Goal: Task Accomplishment & Management: Manage account settings

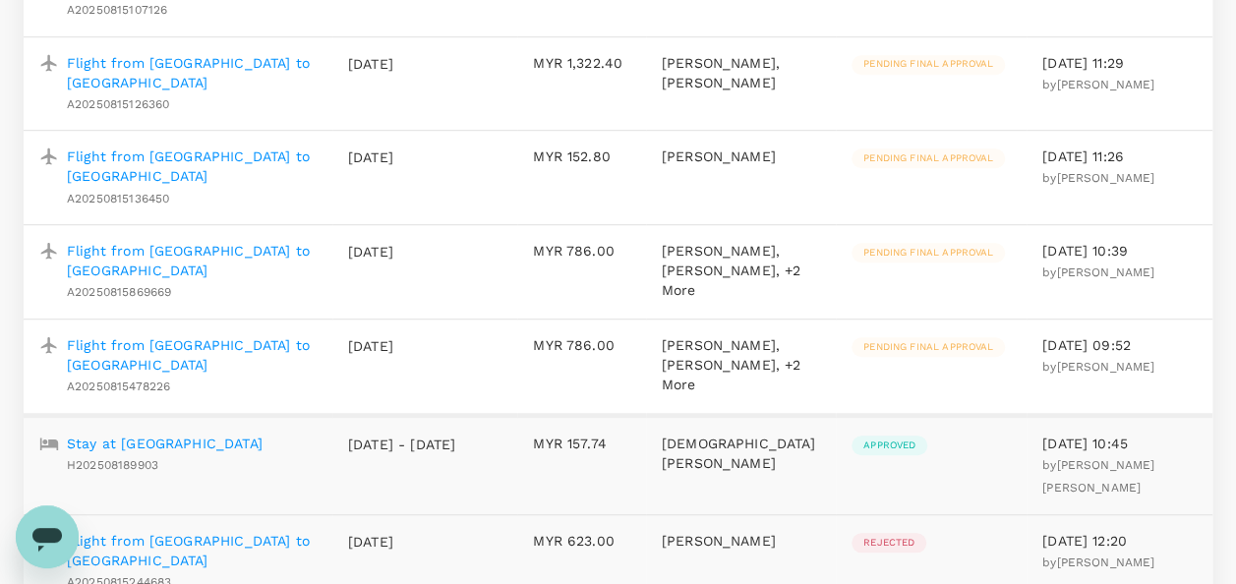
scroll to position [590, 0]
click at [274, 374] on p "Flight from [GEOGRAPHIC_DATA] to [GEOGRAPHIC_DATA]" at bounding box center [192, 353] width 250 height 39
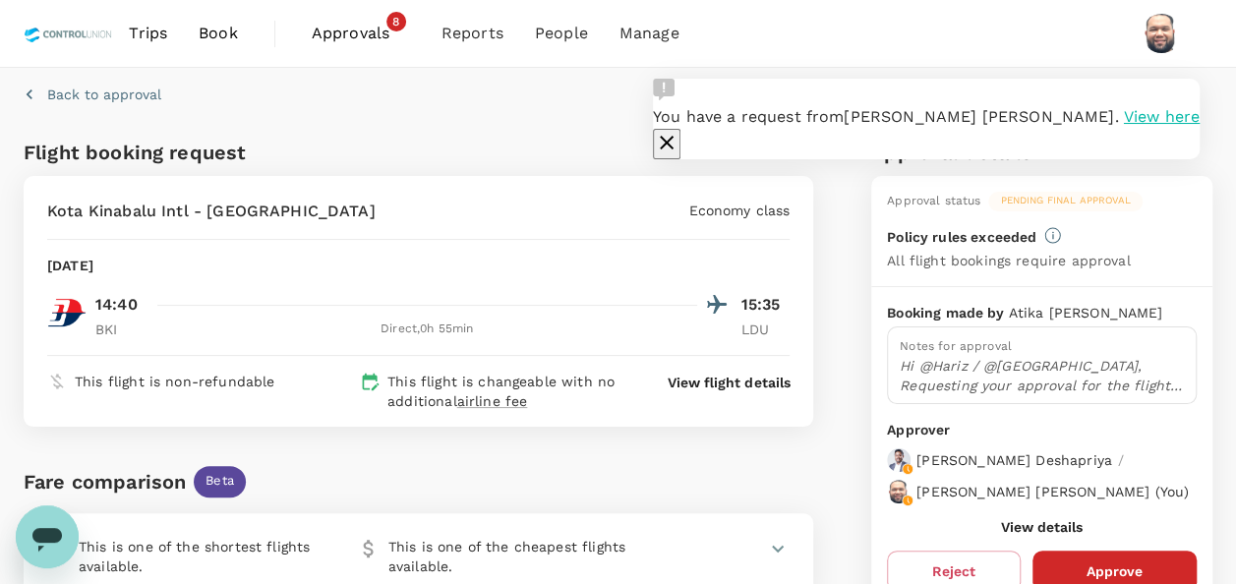
click at [679, 131] on icon "button" at bounding box center [667, 143] width 24 height 24
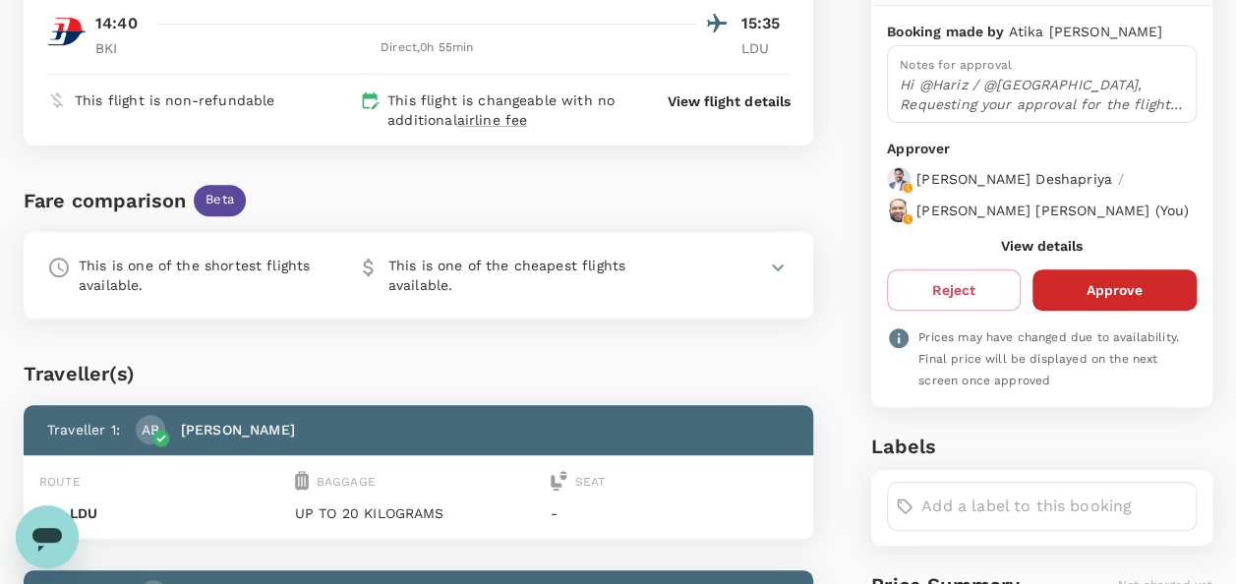
scroll to position [295, 0]
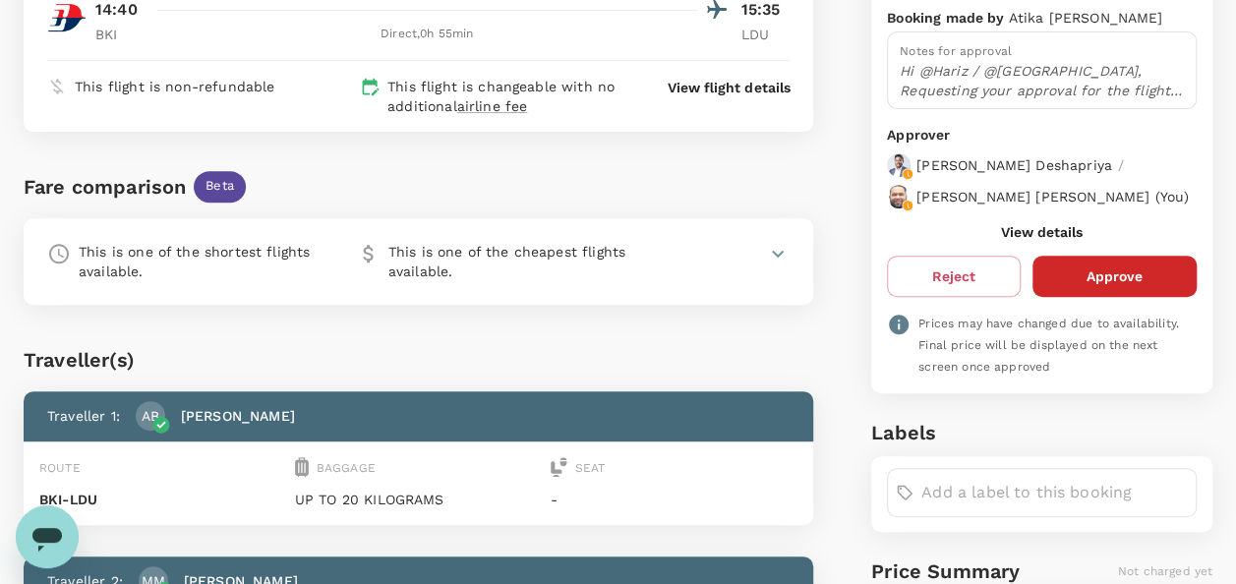
click at [1033, 240] on button "View details" at bounding box center [1042, 232] width 82 height 16
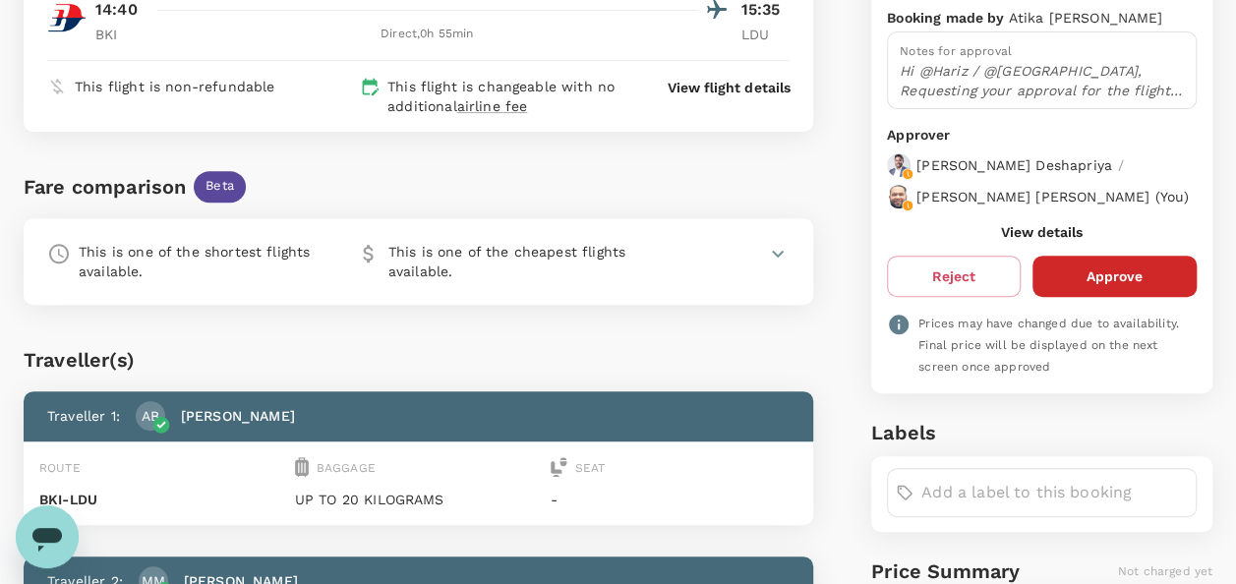
click at [1091, 292] on button "Approve" at bounding box center [1115, 276] width 164 height 41
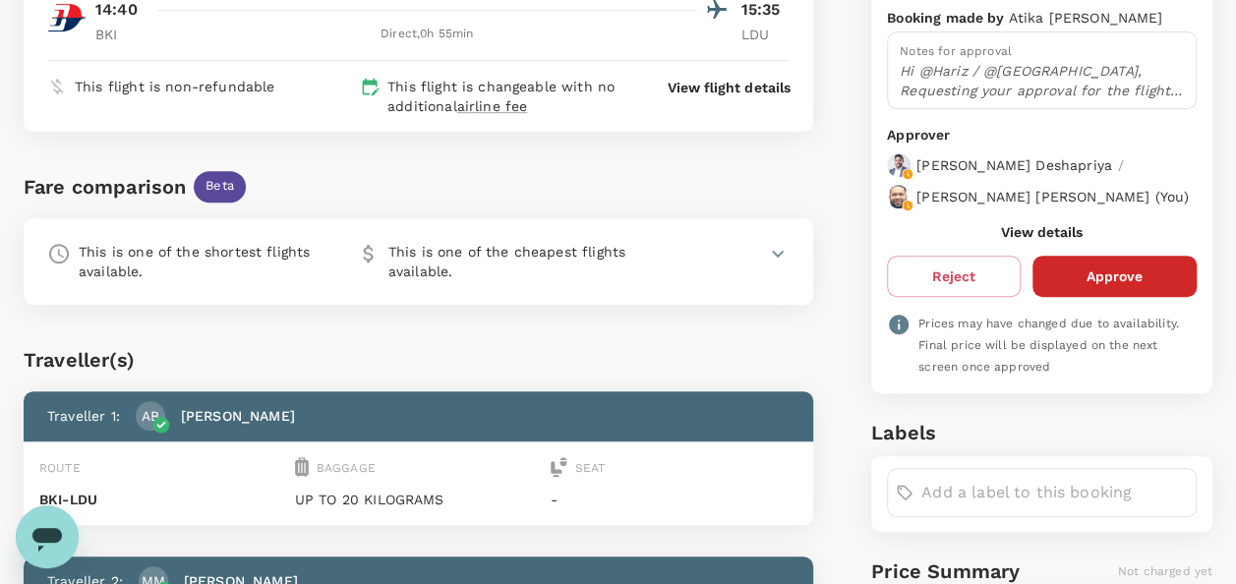
scroll to position [0, 0]
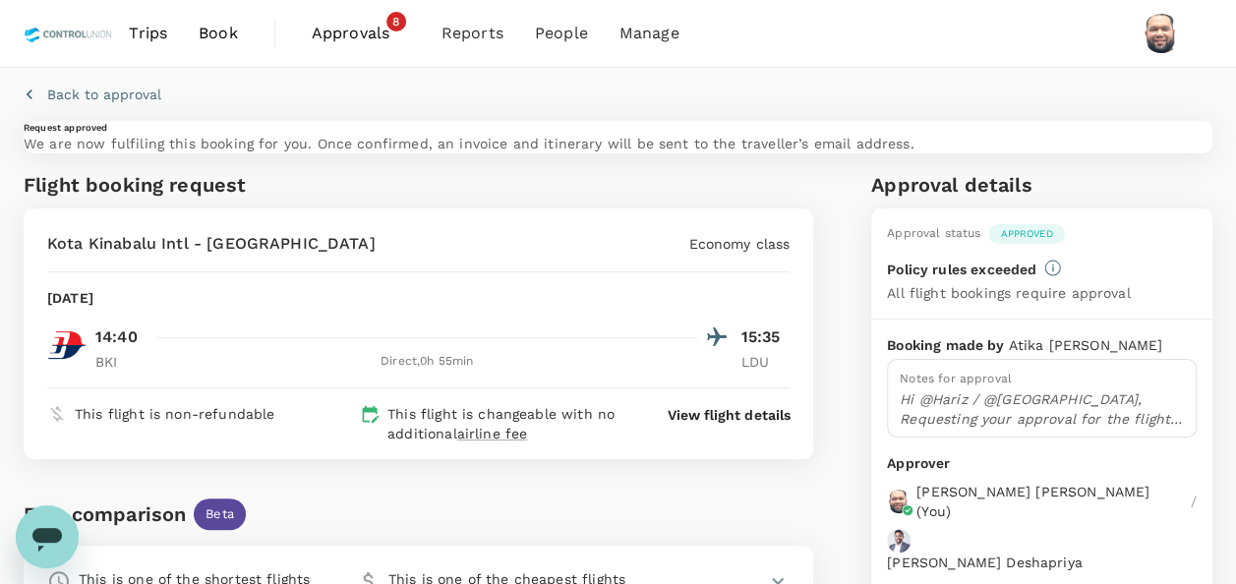
click at [345, 32] on span "Approvals" at bounding box center [361, 34] width 98 height 24
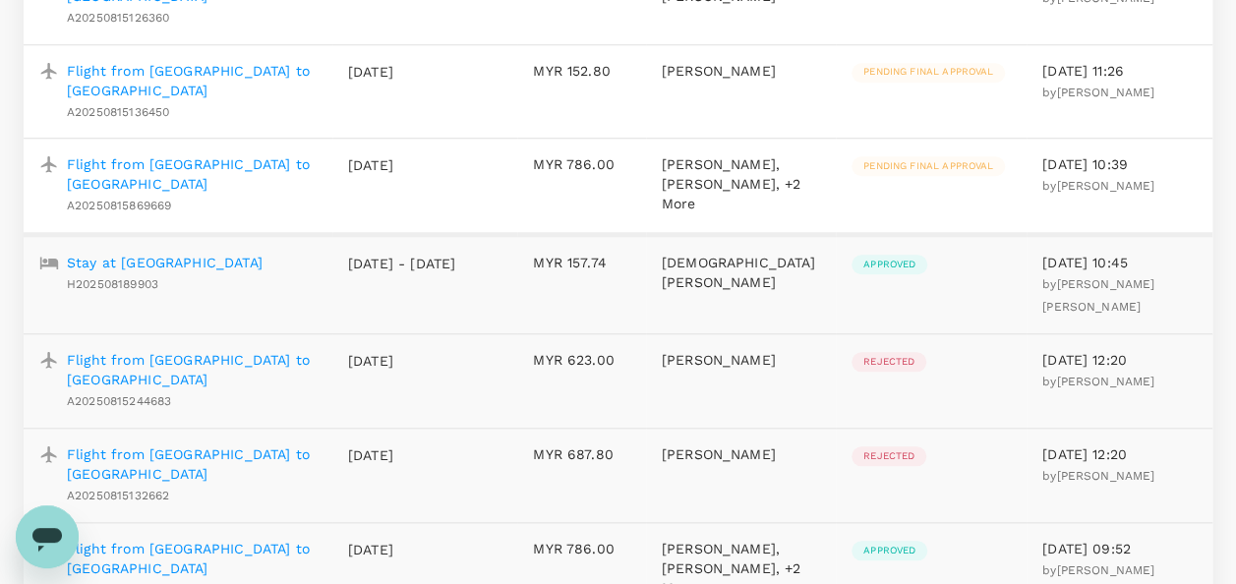
scroll to position [590, 0]
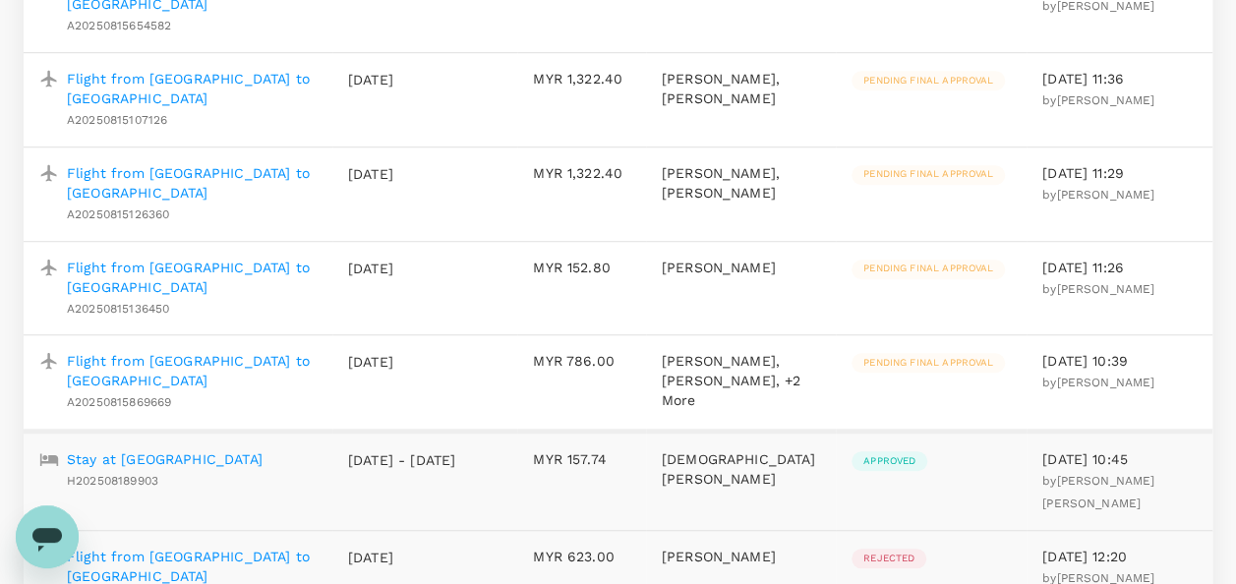
click at [256, 368] on p "Flight from [GEOGRAPHIC_DATA] to [GEOGRAPHIC_DATA]" at bounding box center [192, 370] width 250 height 39
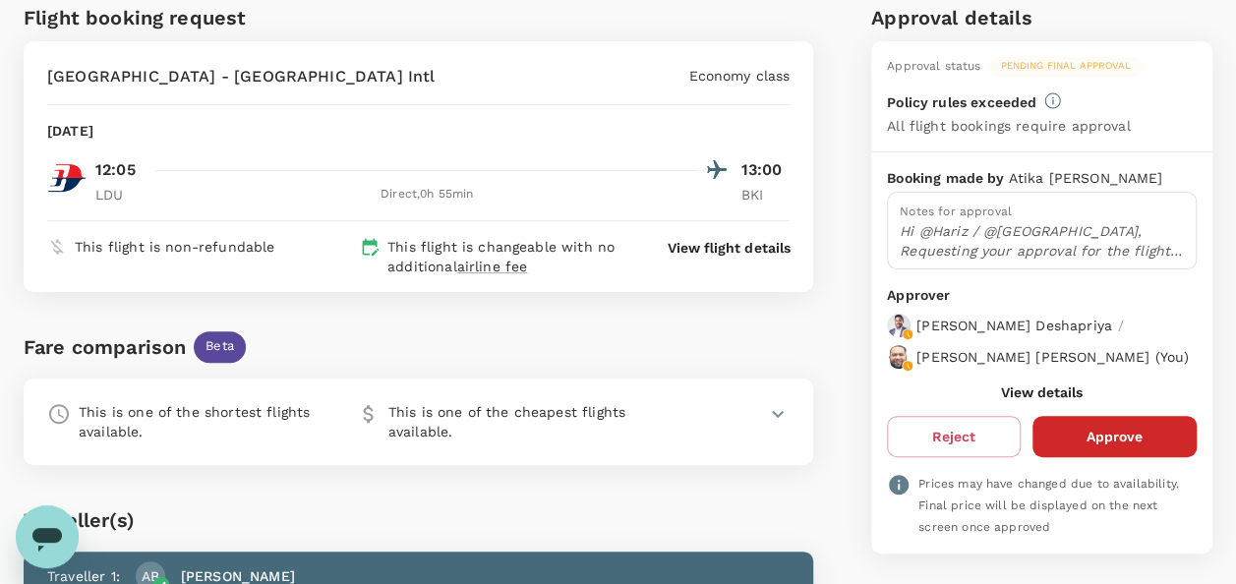
scroll to position [197, 0]
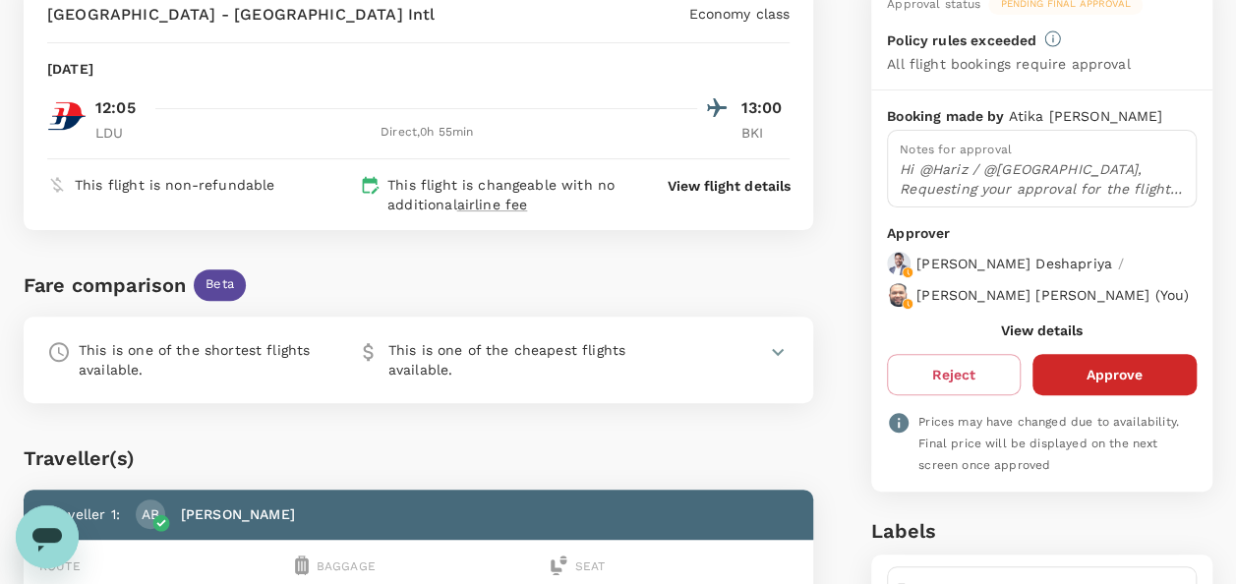
click at [1010, 338] on button "View details" at bounding box center [1042, 331] width 82 height 16
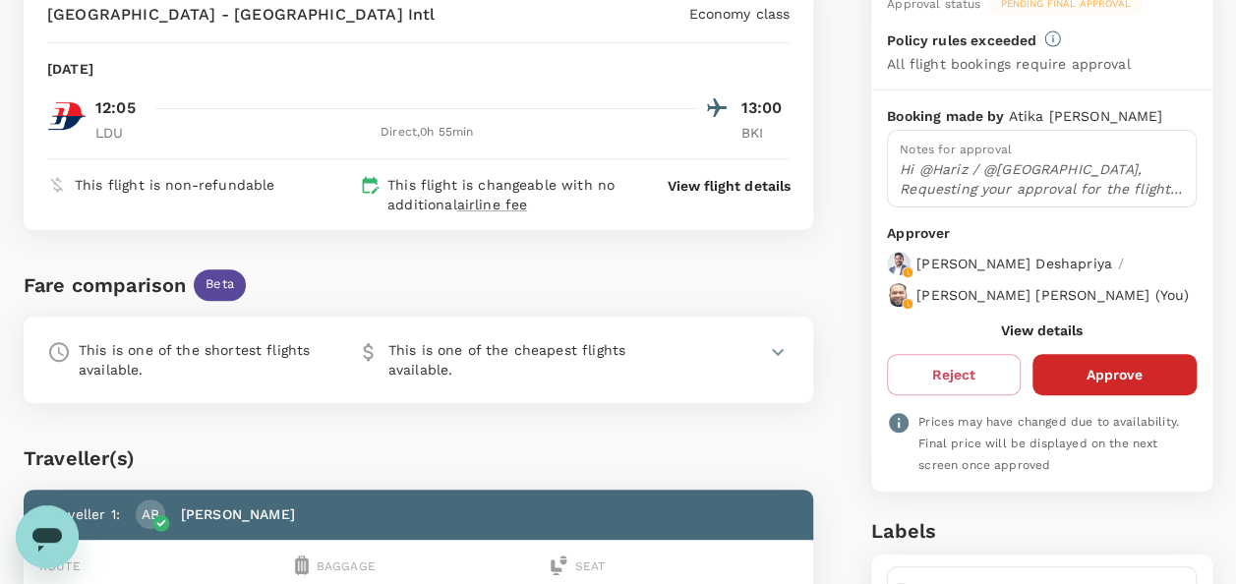
click at [1091, 395] on button "Approve" at bounding box center [1115, 374] width 164 height 41
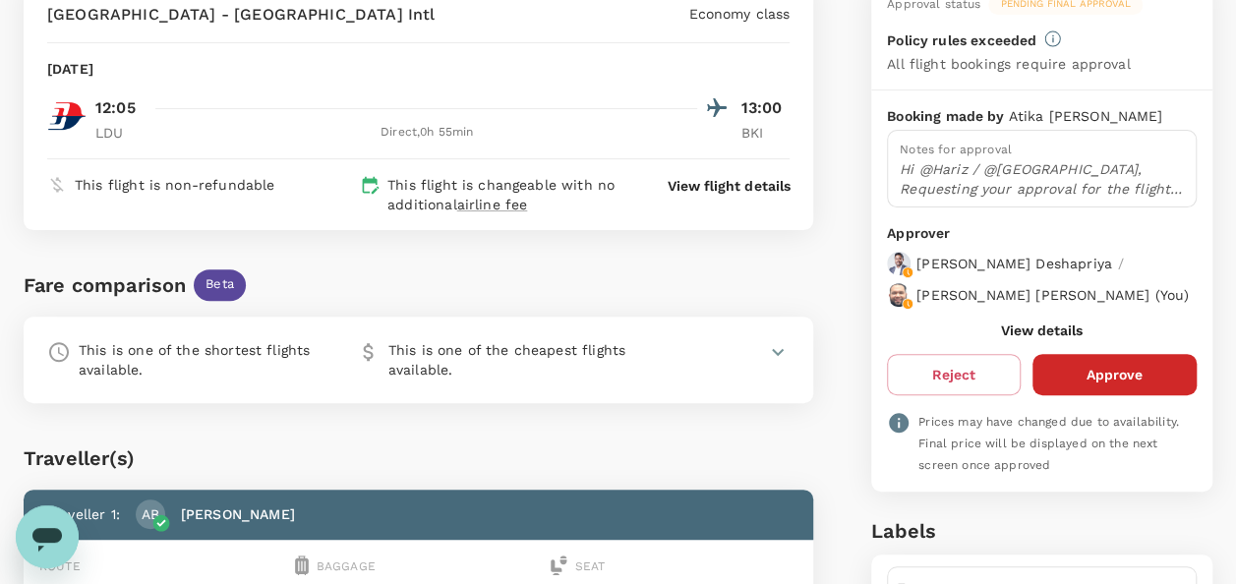
scroll to position [0, 0]
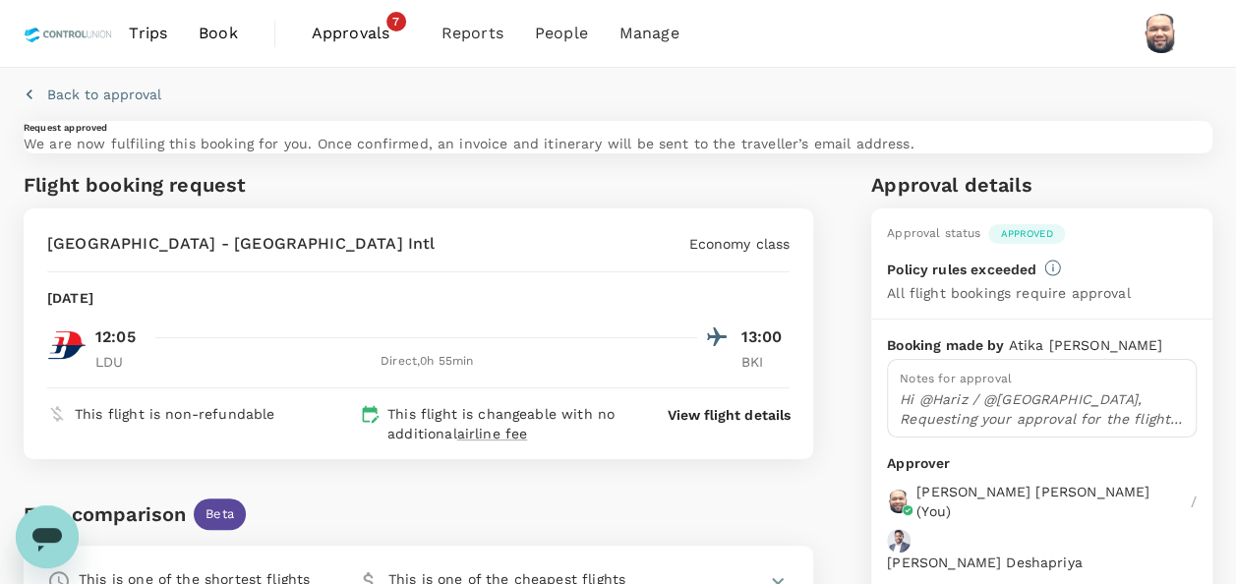
click at [330, 20] on span "Approvals 7" at bounding box center [361, 33] width 98 height 31
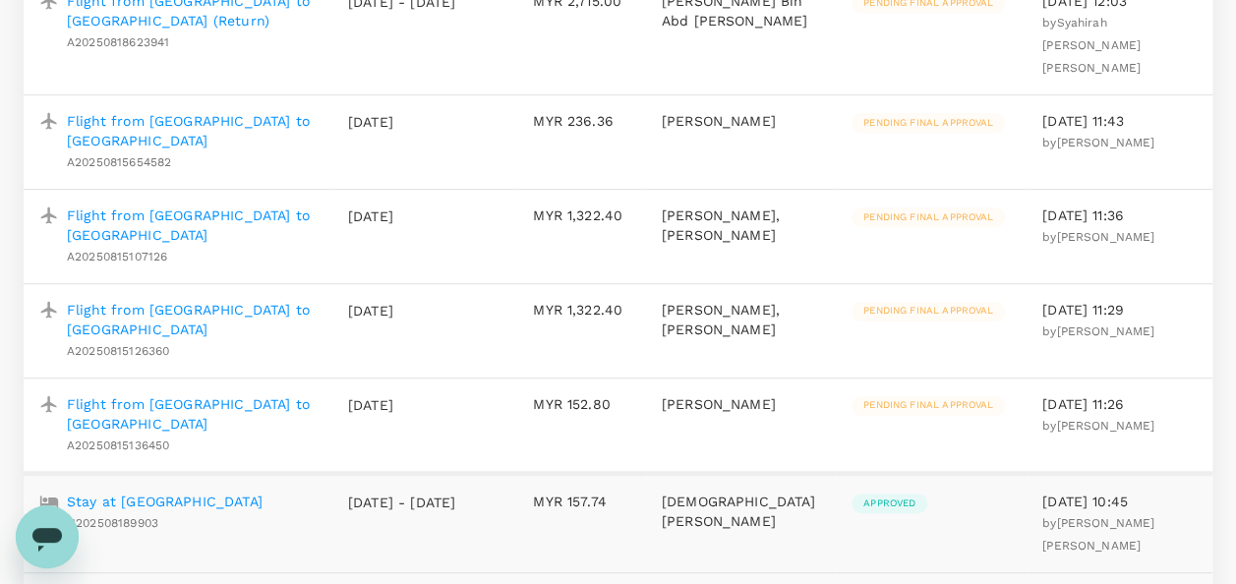
scroll to position [492, 0]
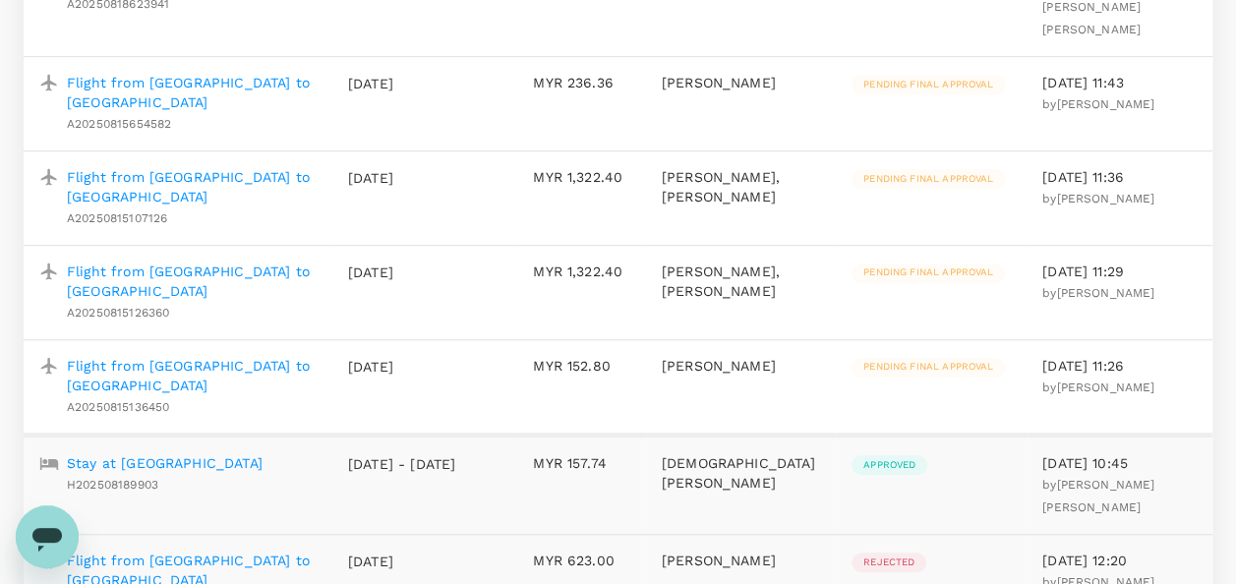
click at [240, 376] on p "Flight from [GEOGRAPHIC_DATA] to [GEOGRAPHIC_DATA]" at bounding box center [192, 375] width 250 height 39
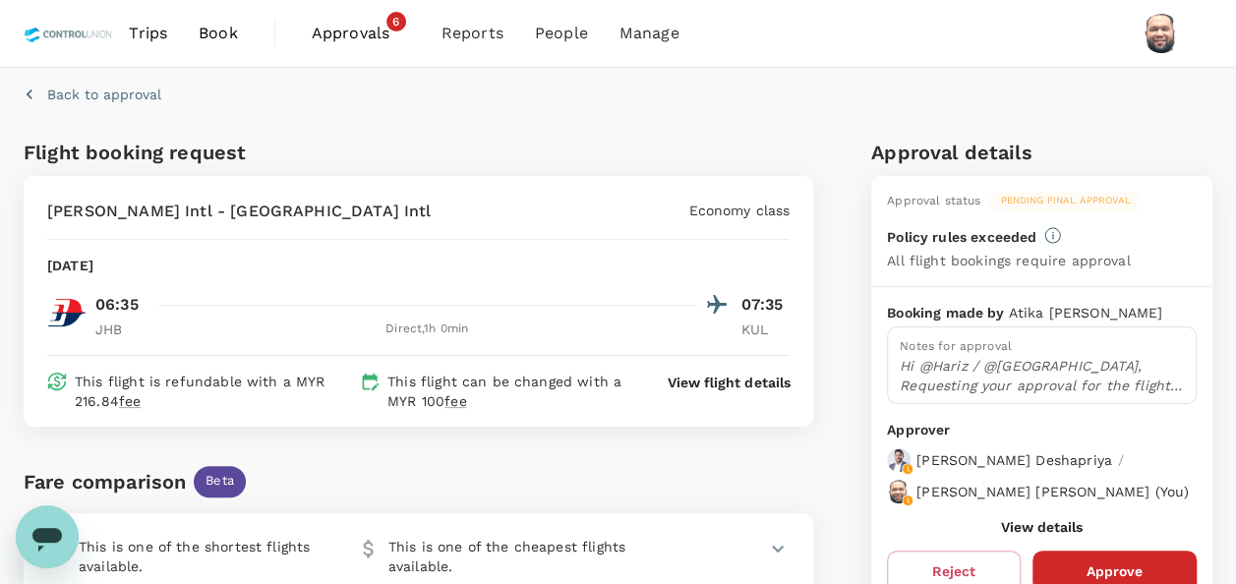
click at [1032, 535] on button "View details" at bounding box center [1042, 527] width 82 height 16
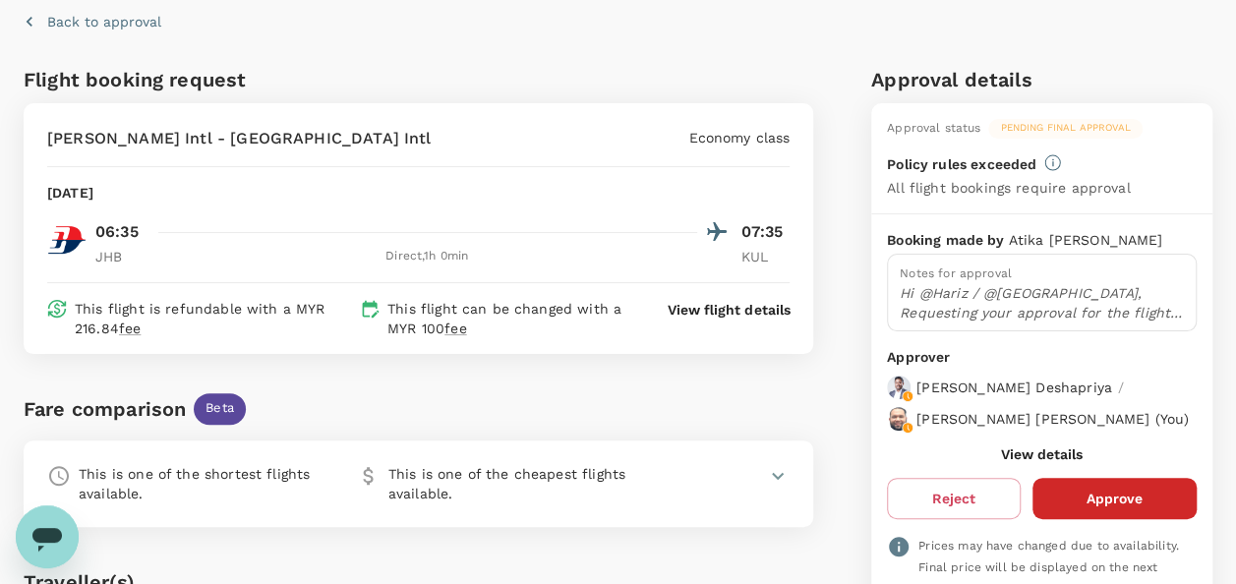
scroll to position [197, 0]
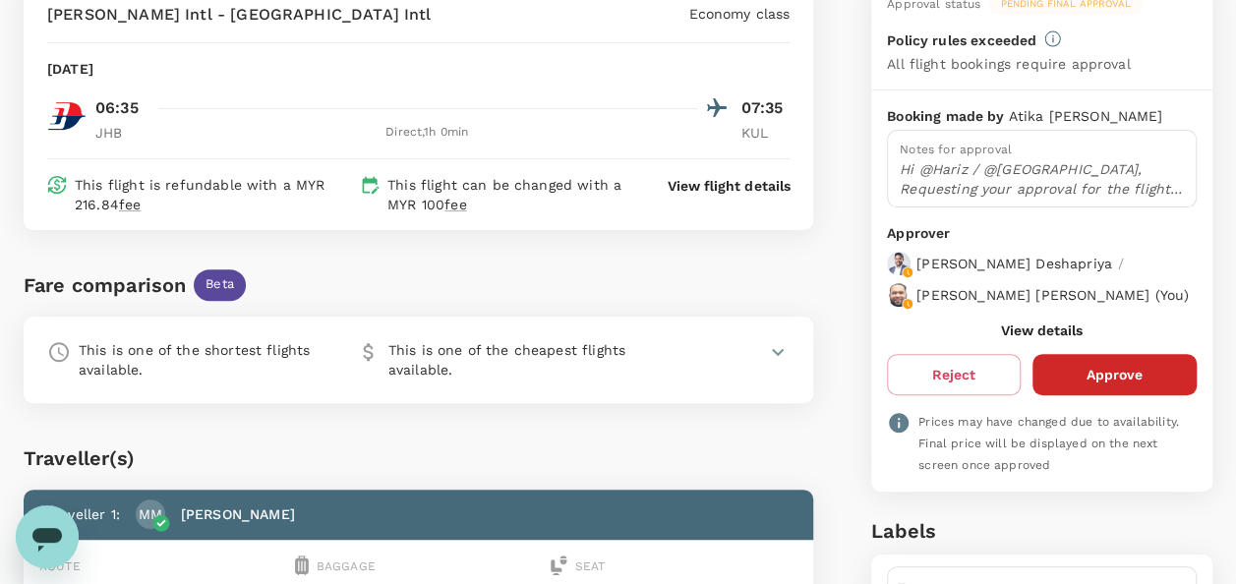
click at [1109, 388] on button "Approve" at bounding box center [1115, 374] width 164 height 41
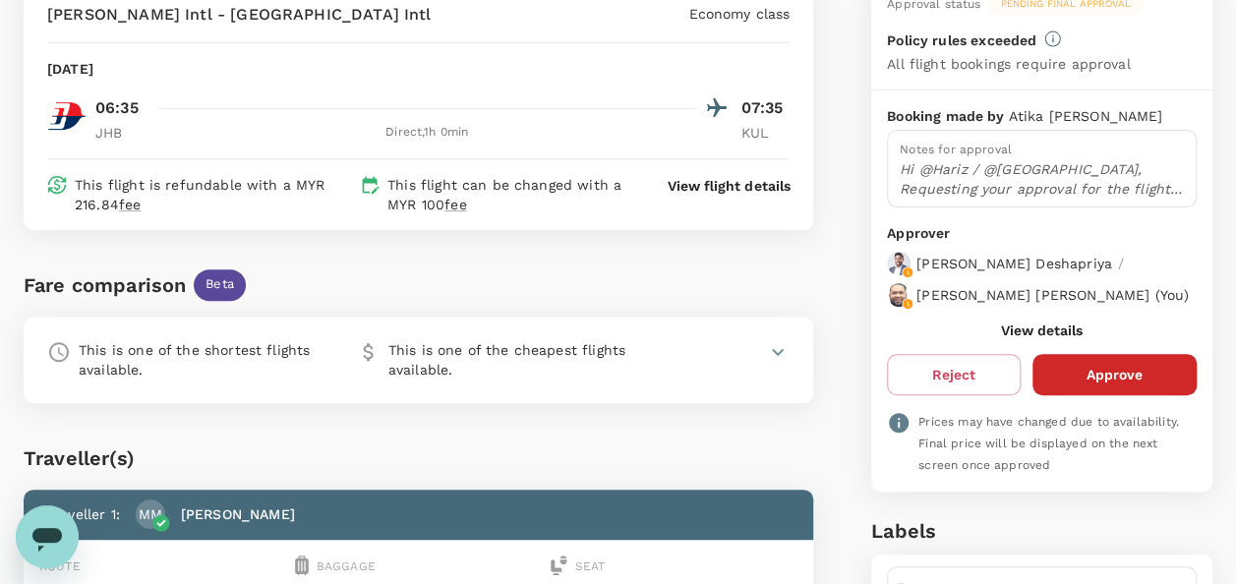
scroll to position [0, 0]
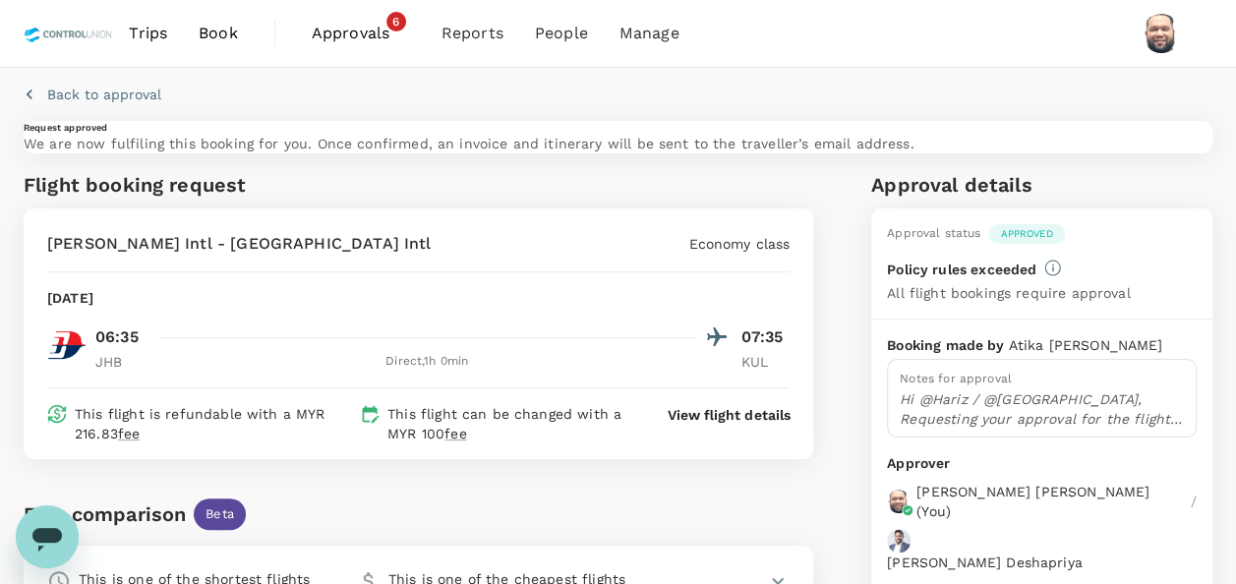
click at [332, 25] on span "Approvals" at bounding box center [361, 34] width 98 height 24
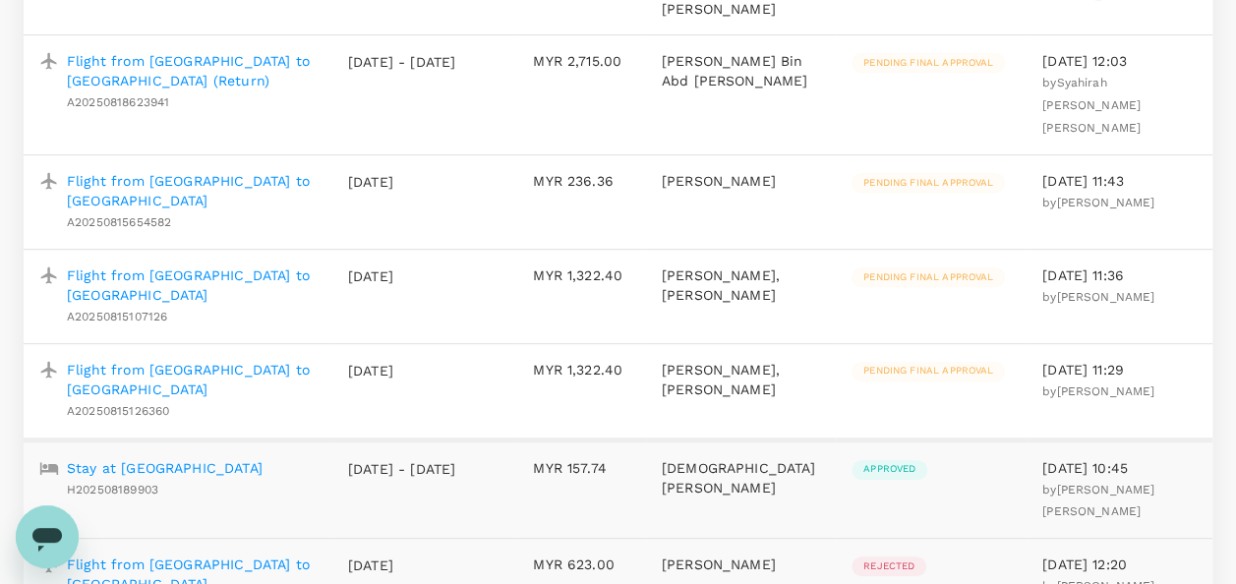
scroll to position [492, 0]
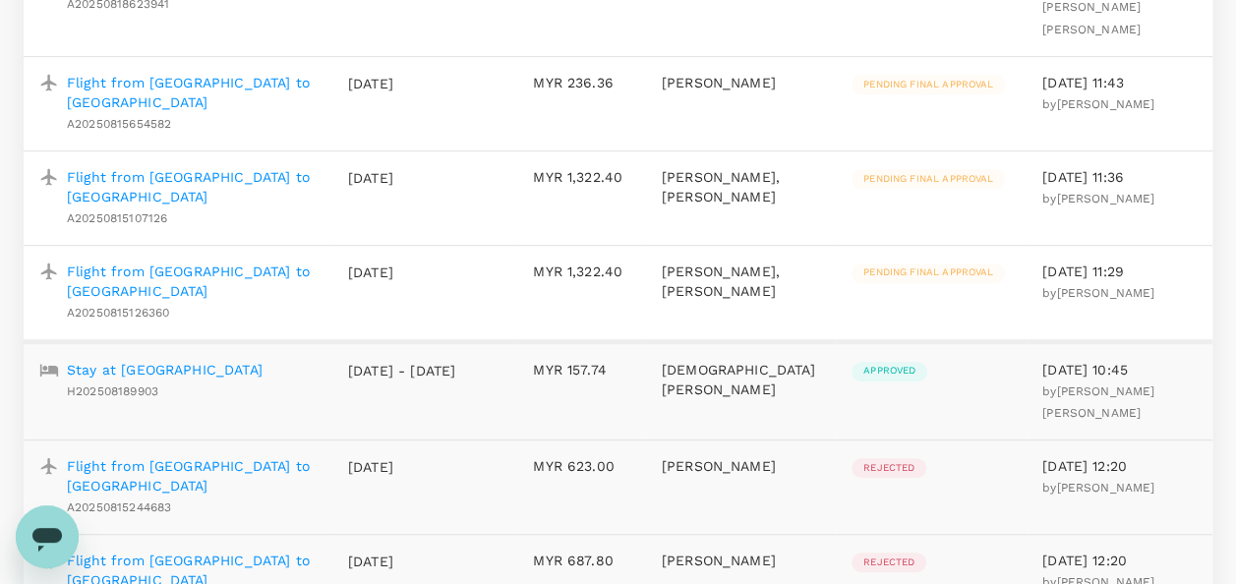
click at [246, 268] on p "Flight from [GEOGRAPHIC_DATA] to [GEOGRAPHIC_DATA]" at bounding box center [192, 281] width 250 height 39
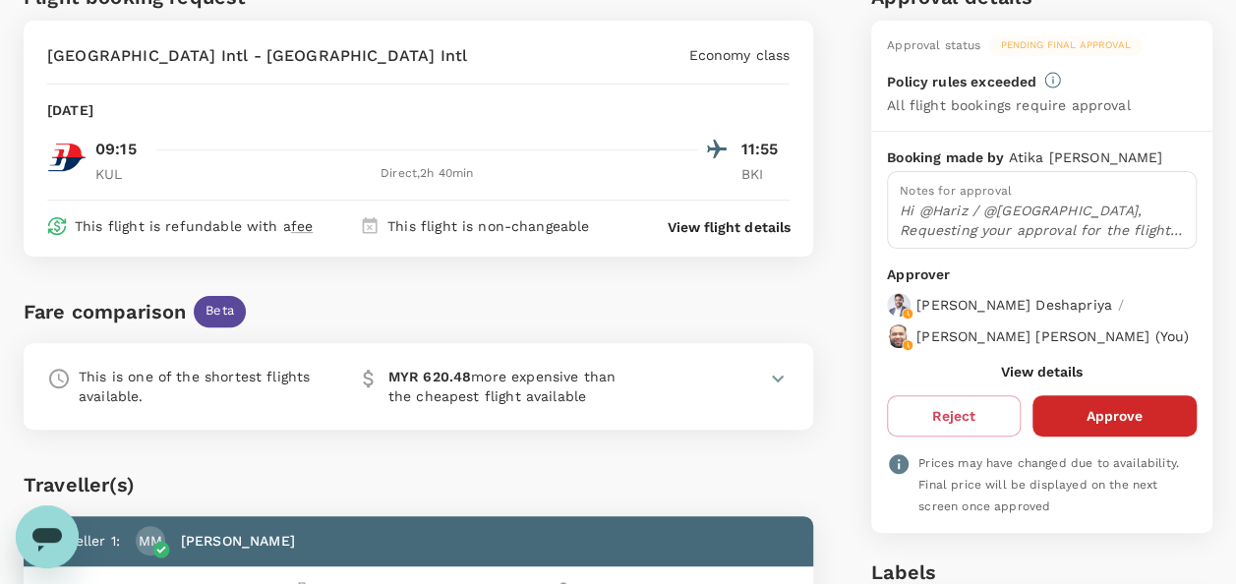
scroll to position [197, 0]
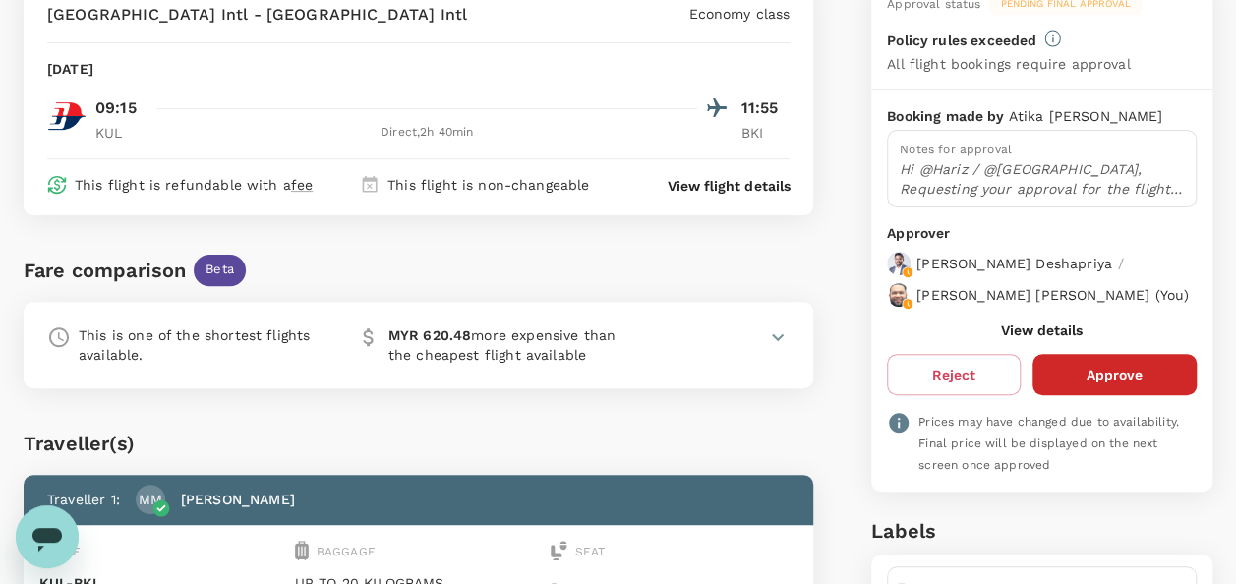
click at [1057, 338] on button "View details" at bounding box center [1042, 331] width 82 height 16
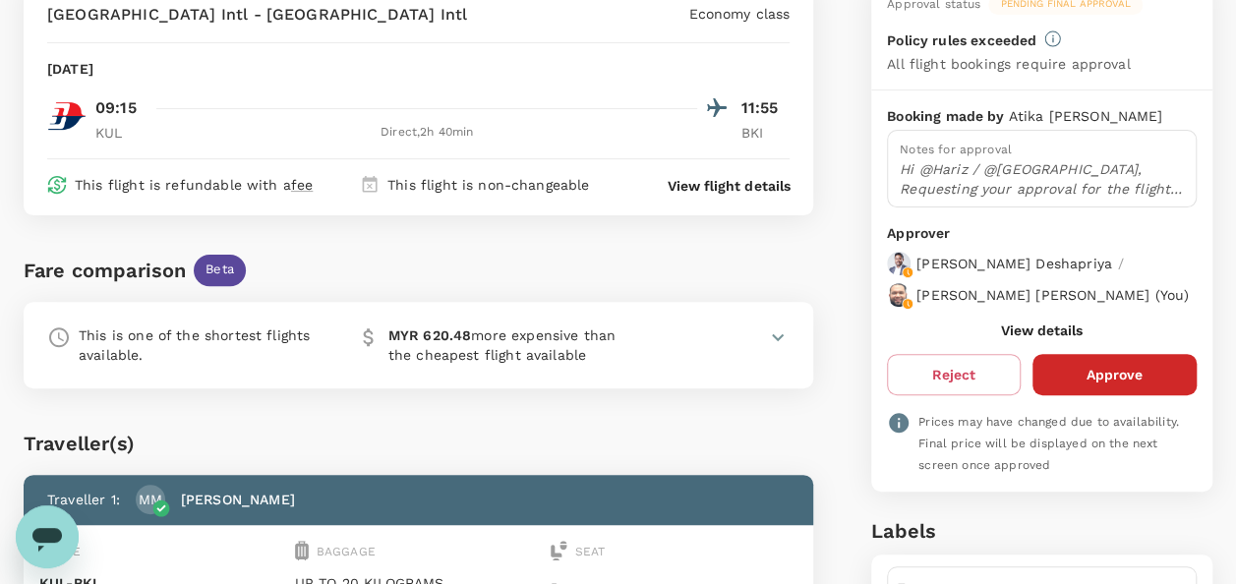
click at [1078, 391] on button "Approve" at bounding box center [1115, 374] width 164 height 41
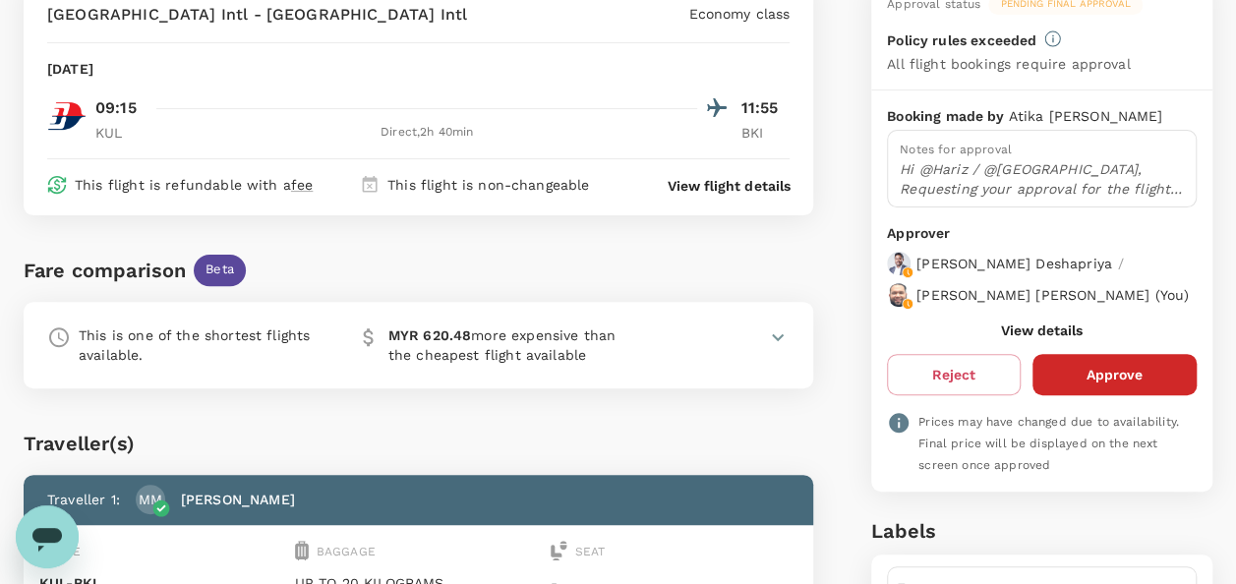
scroll to position [0, 0]
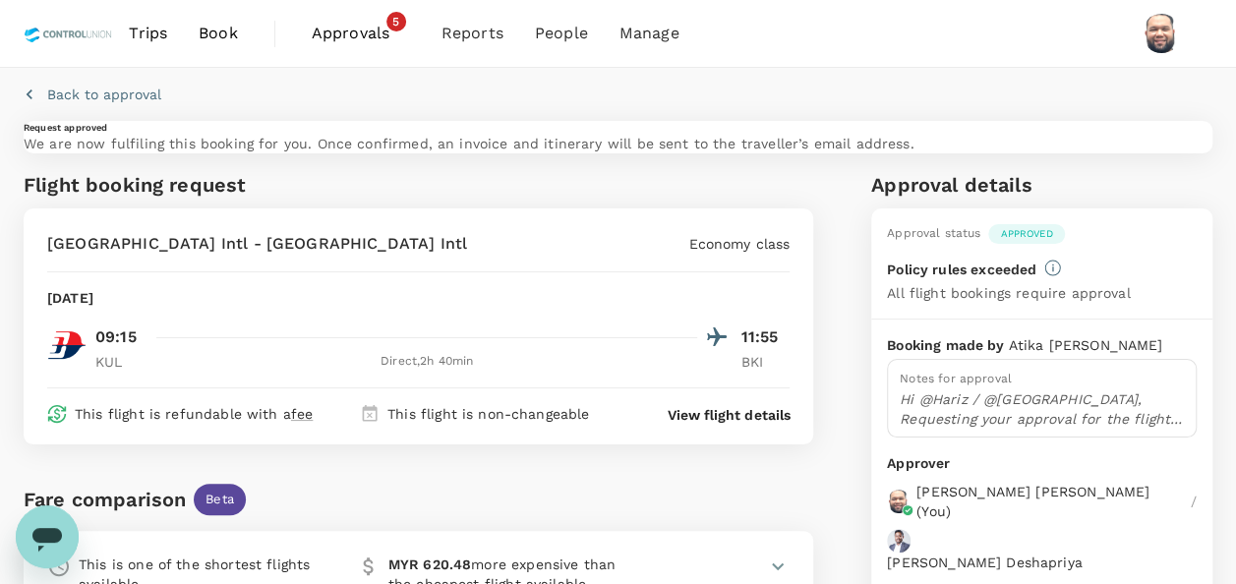
click at [369, 38] on span "Approvals" at bounding box center [361, 34] width 98 height 24
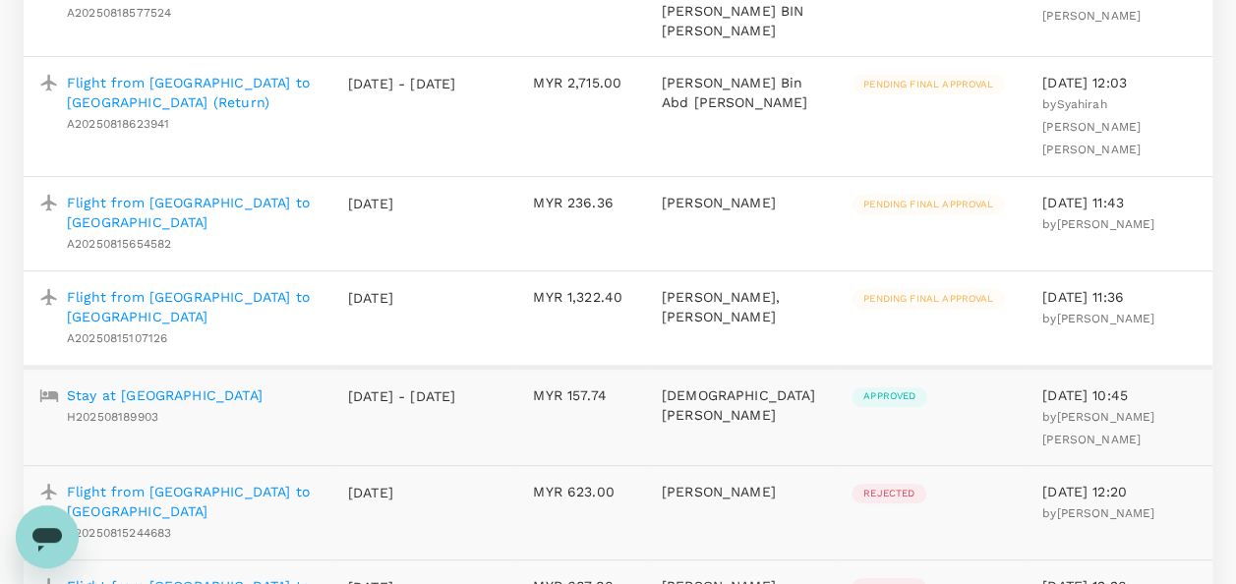
scroll to position [295, 0]
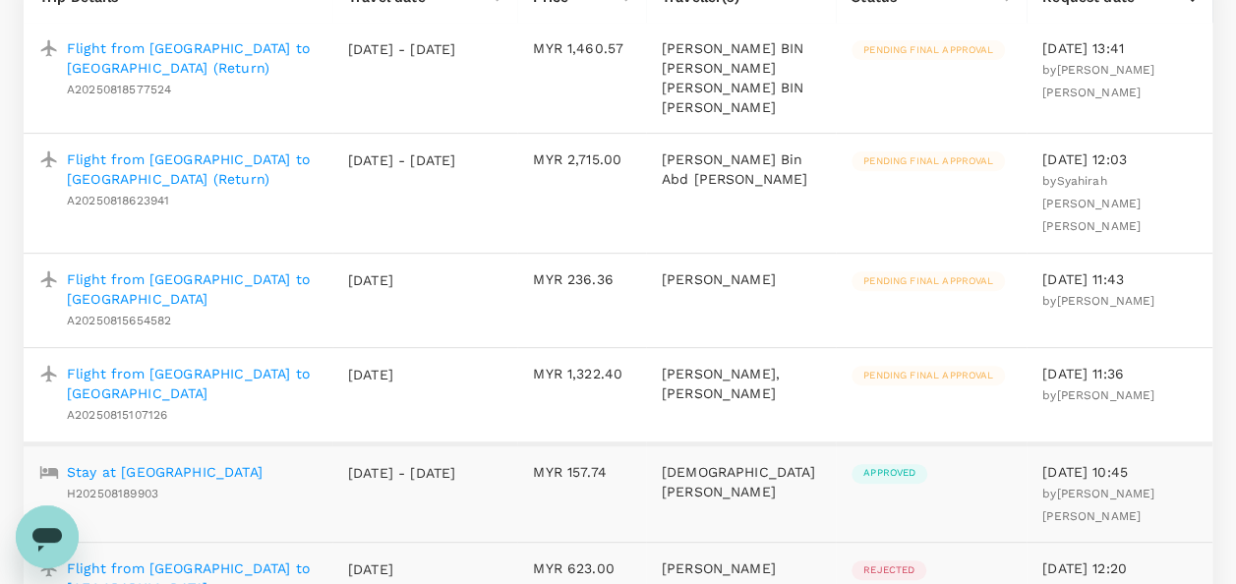
click at [266, 364] on p "Flight from [GEOGRAPHIC_DATA] to [GEOGRAPHIC_DATA]" at bounding box center [192, 383] width 250 height 39
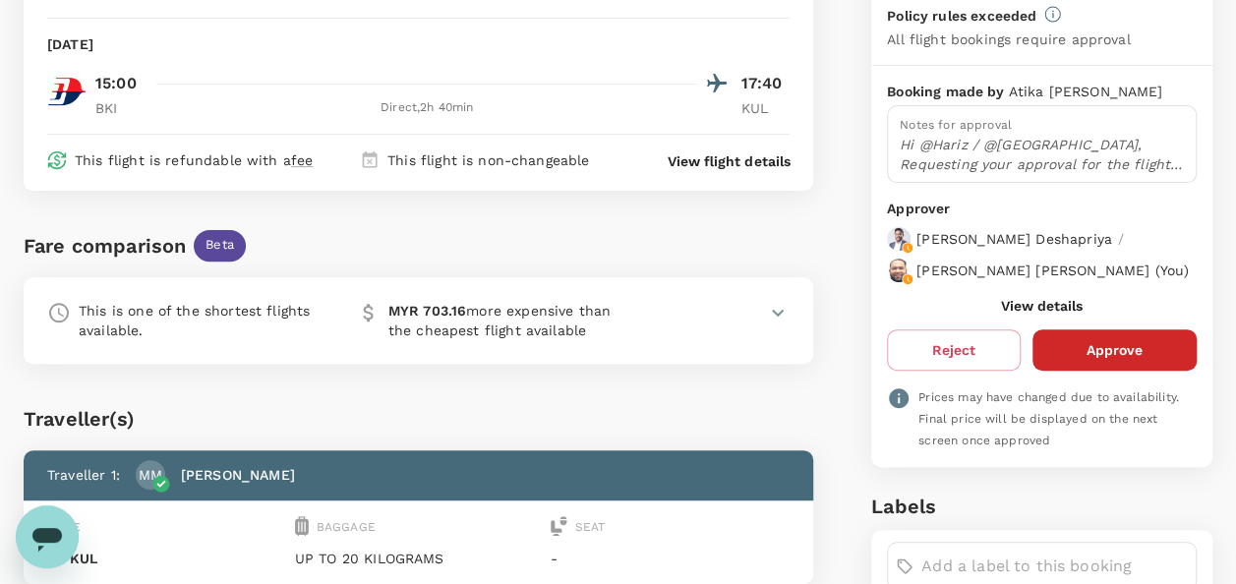
scroll to position [197, 0]
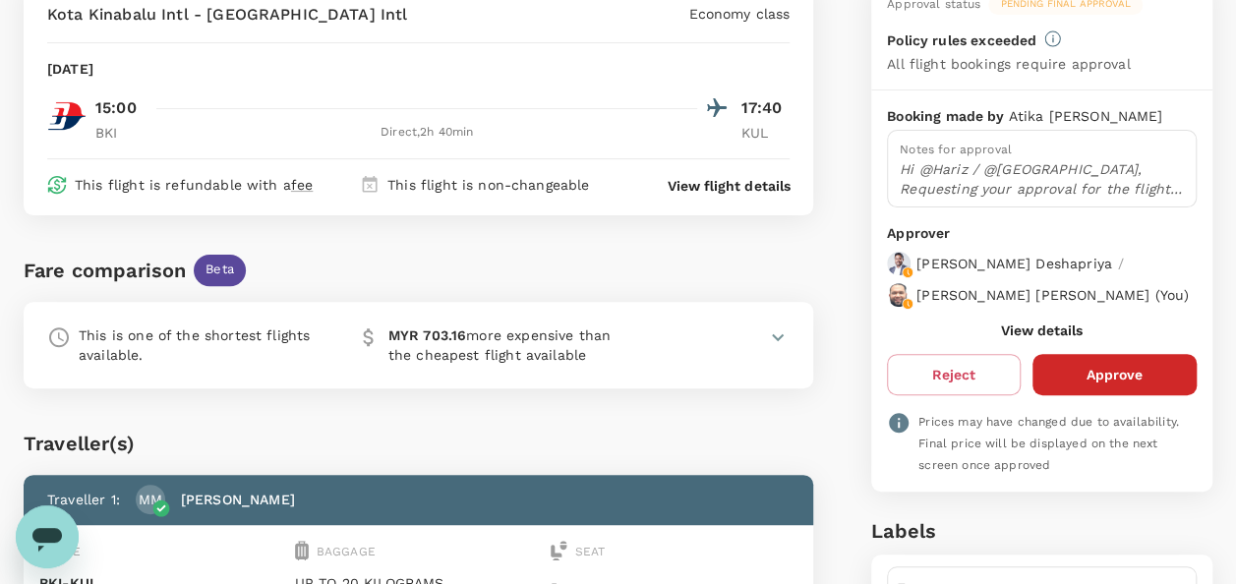
click at [1054, 338] on button "View details" at bounding box center [1042, 331] width 82 height 16
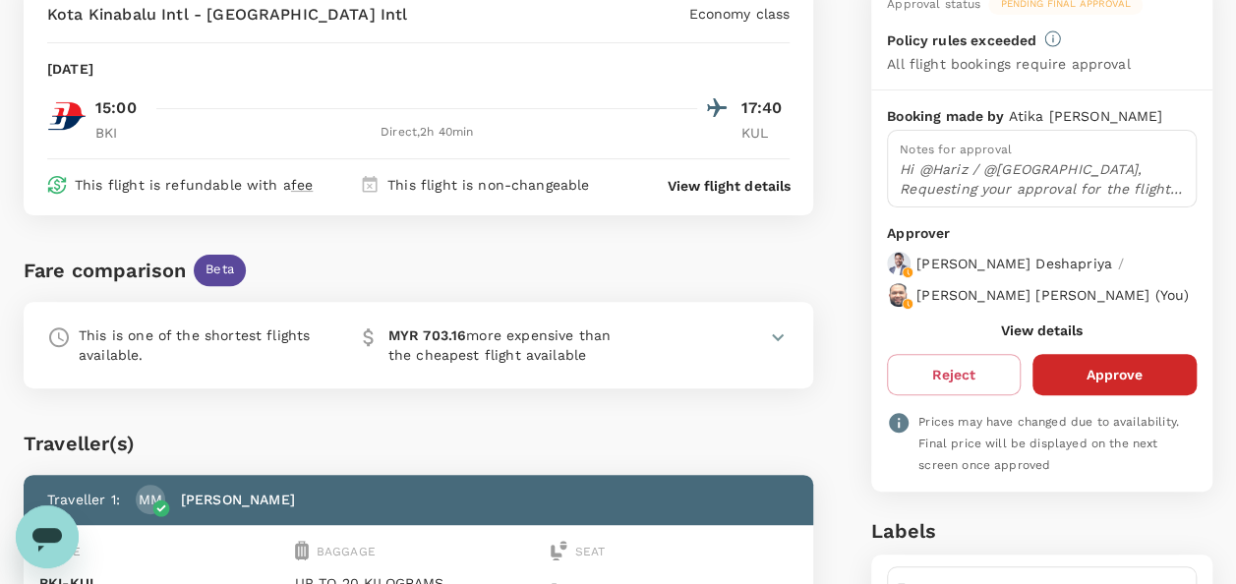
click at [1111, 385] on button "Approve" at bounding box center [1115, 374] width 164 height 41
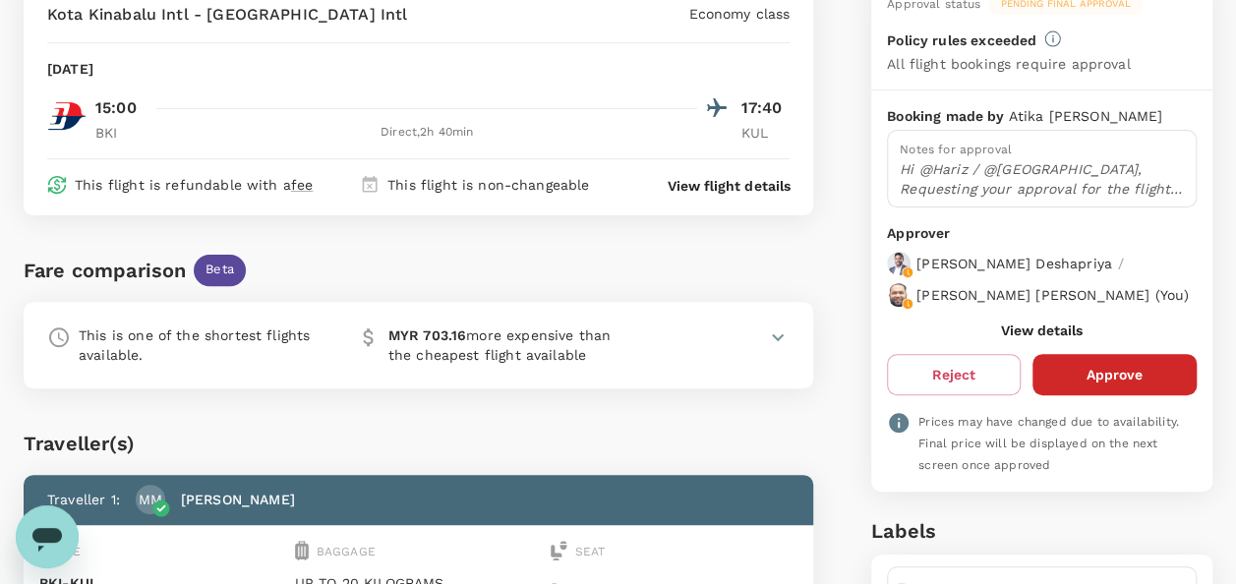
scroll to position [0, 0]
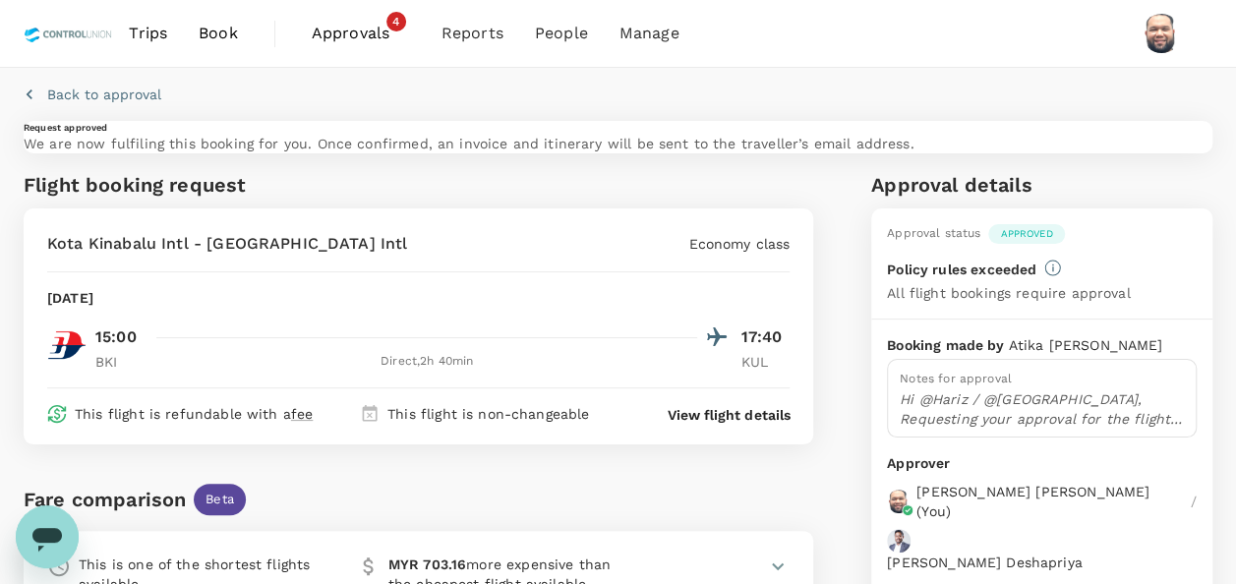
click at [352, 37] on span "Approvals" at bounding box center [361, 34] width 98 height 24
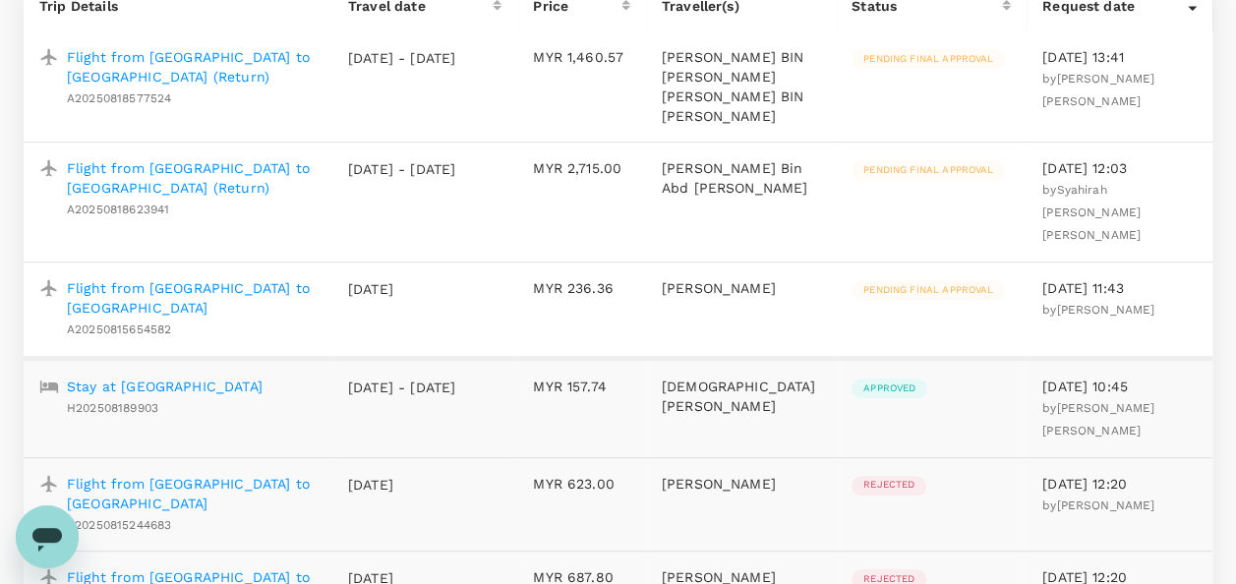
scroll to position [295, 0]
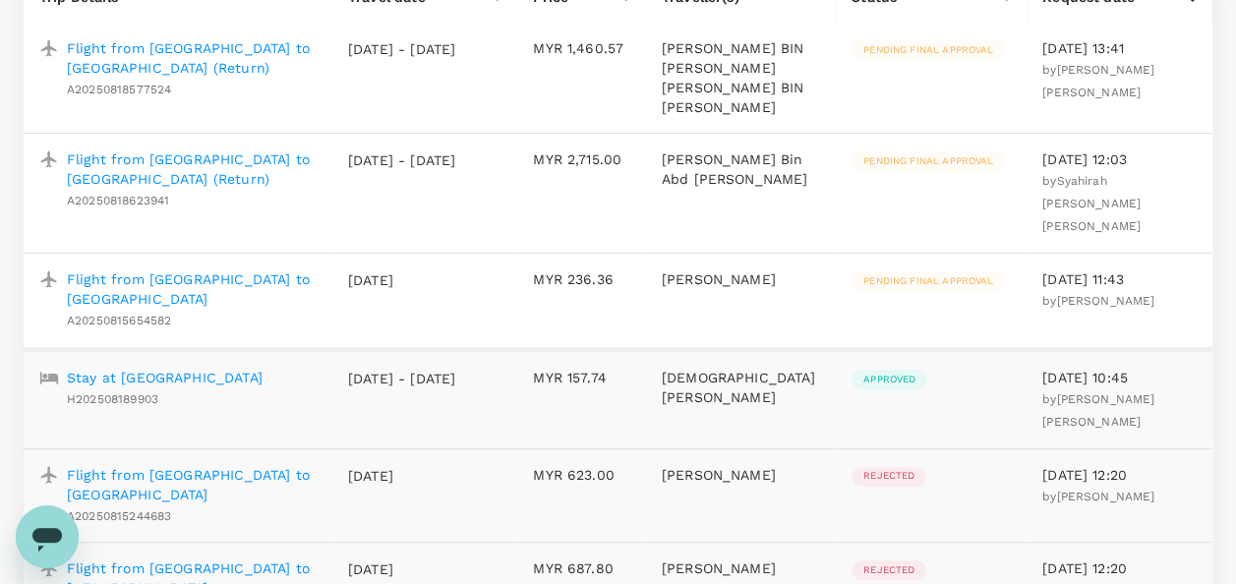
click at [251, 269] on p "Flight from [GEOGRAPHIC_DATA] to [GEOGRAPHIC_DATA]" at bounding box center [192, 288] width 250 height 39
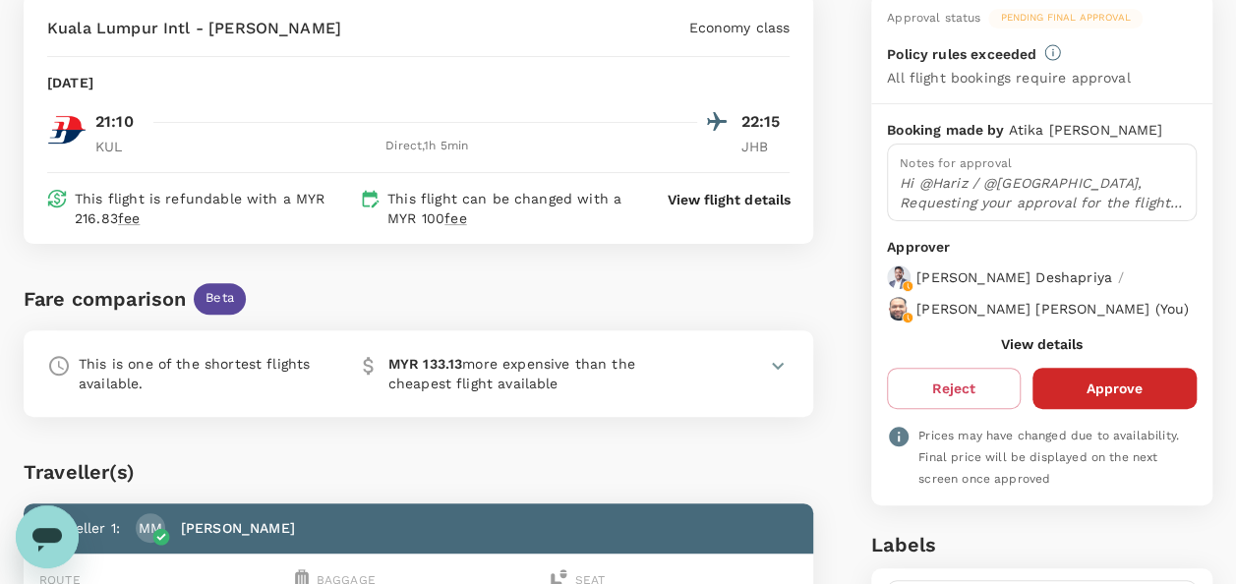
scroll to position [393, 0]
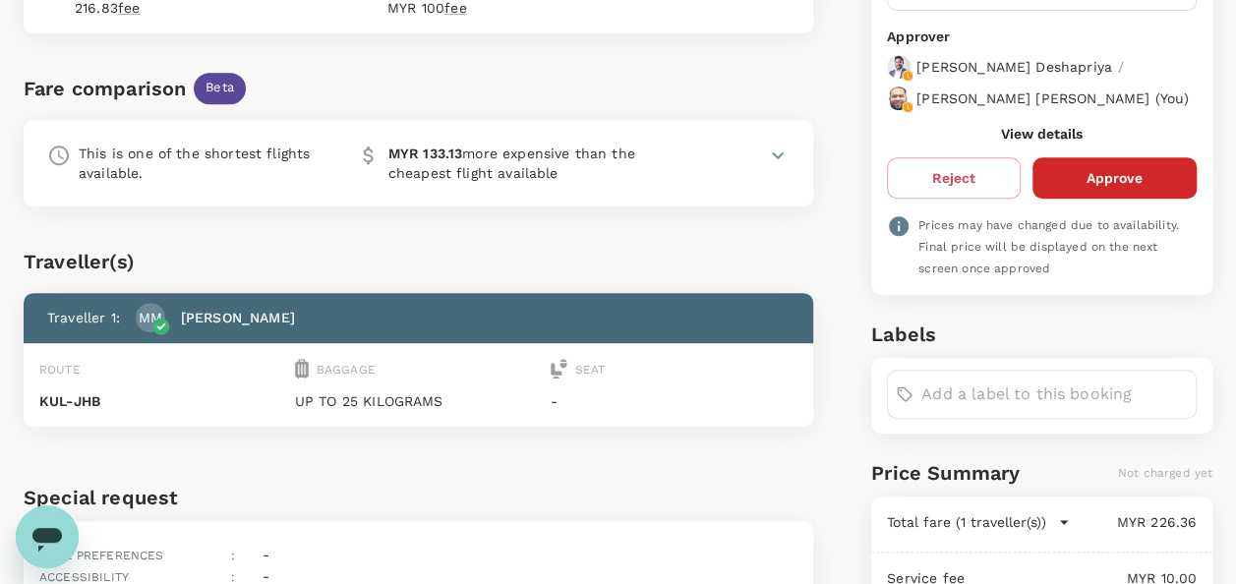
click at [1028, 142] on button "View details" at bounding box center [1042, 134] width 82 height 16
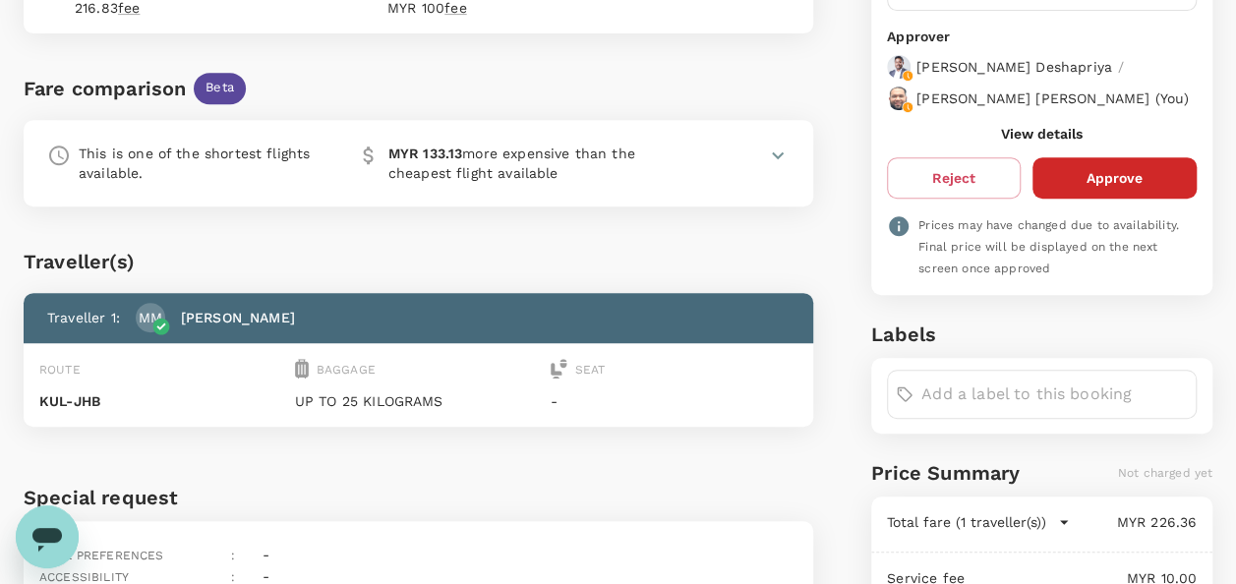
click at [1095, 197] on button "Approve" at bounding box center [1115, 177] width 164 height 41
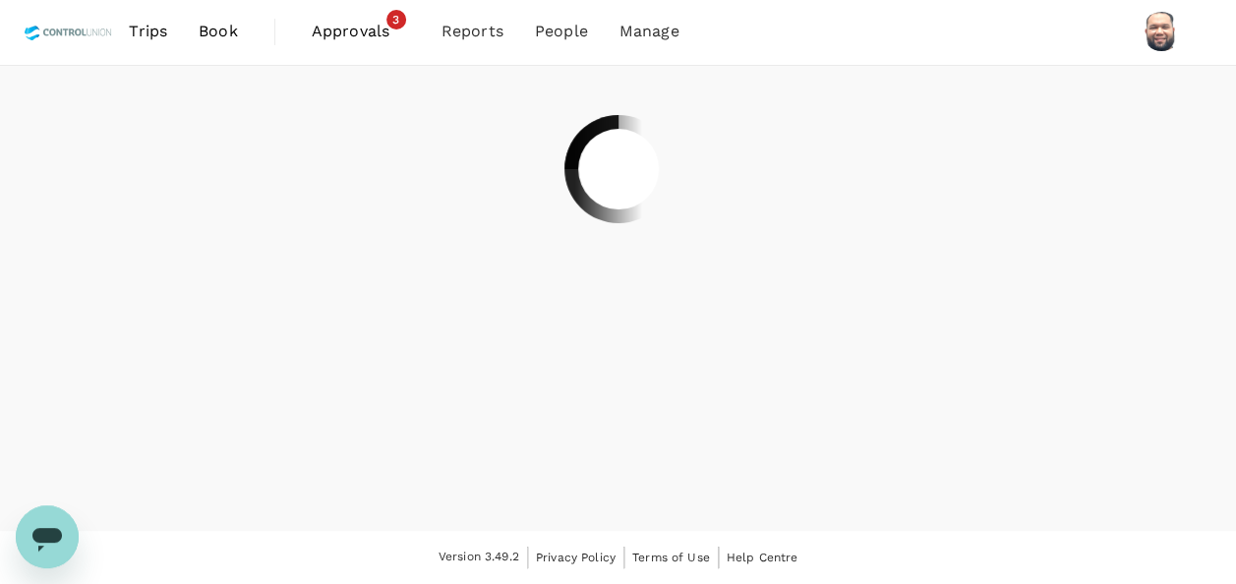
scroll to position [0, 0]
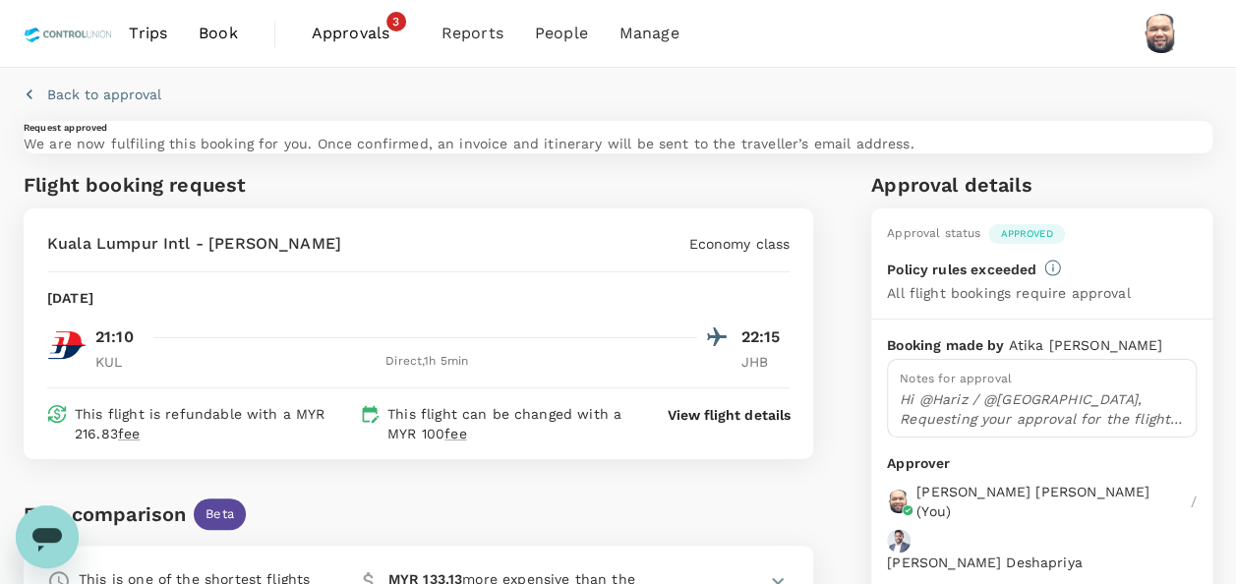
click at [345, 37] on span "Approvals" at bounding box center [361, 34] width 98 height 24
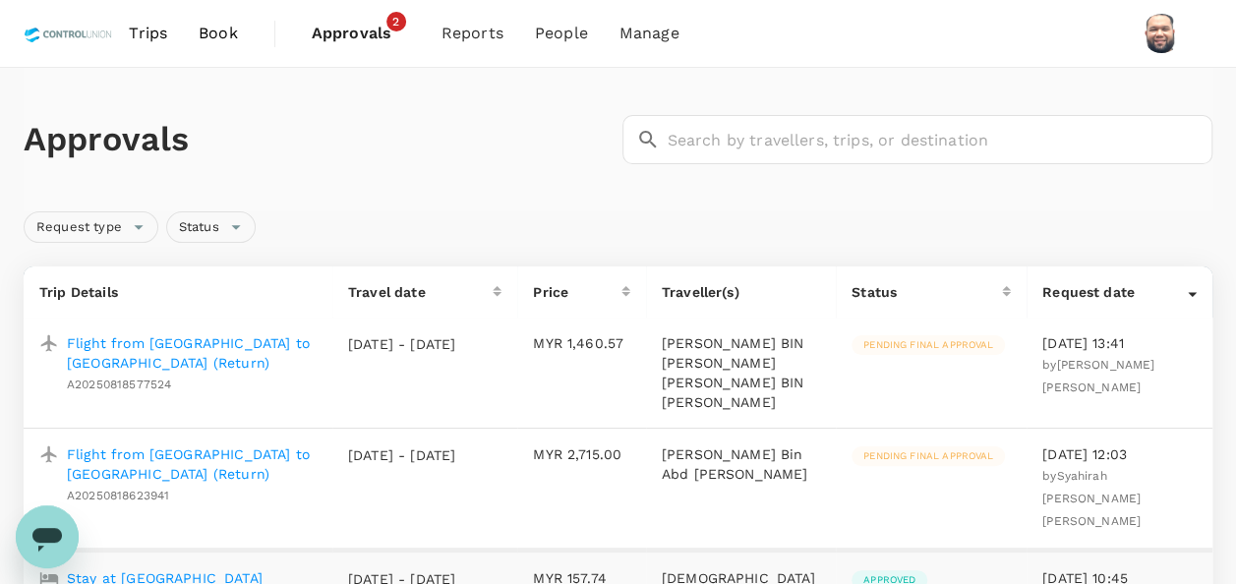
scroll to position [197, 0]
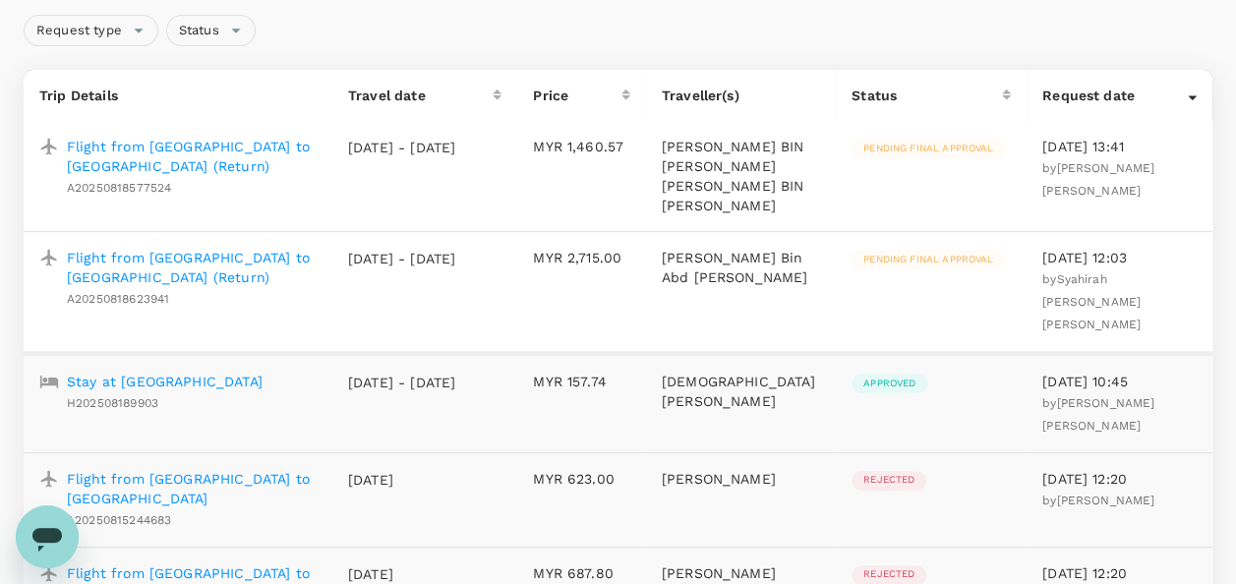
click at [254, 145] on p "Flight from [GEOGRAPHIC_DATA] to [GEOGRAPHIC_DATA] (Return)" at bounding box center [192, 156] width 250 height 39
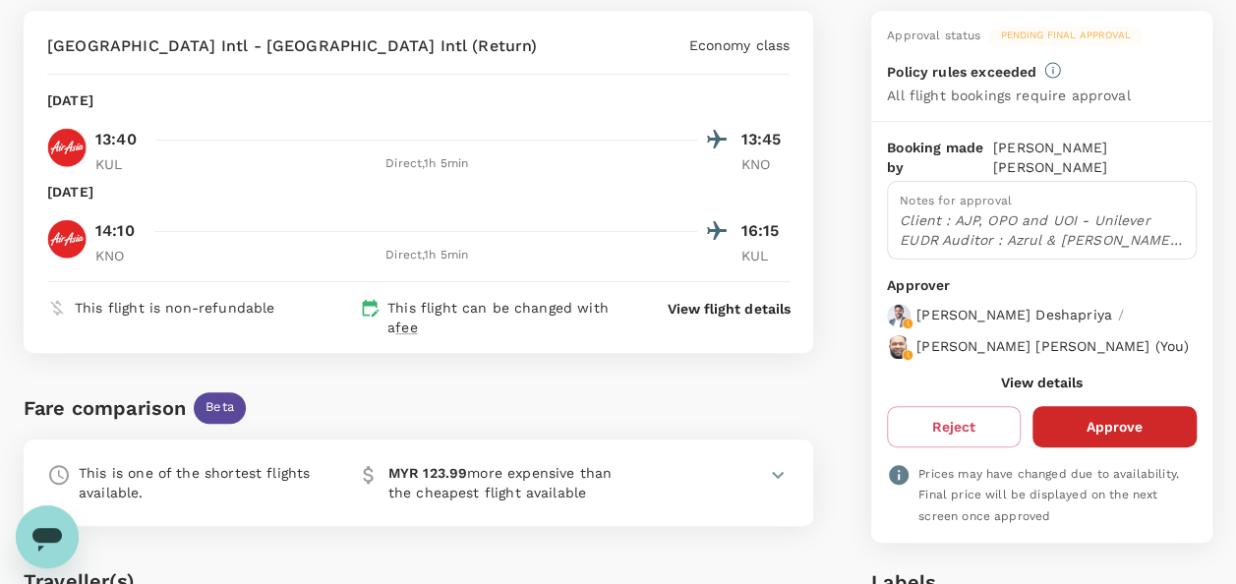
scroll to position [197, 0]
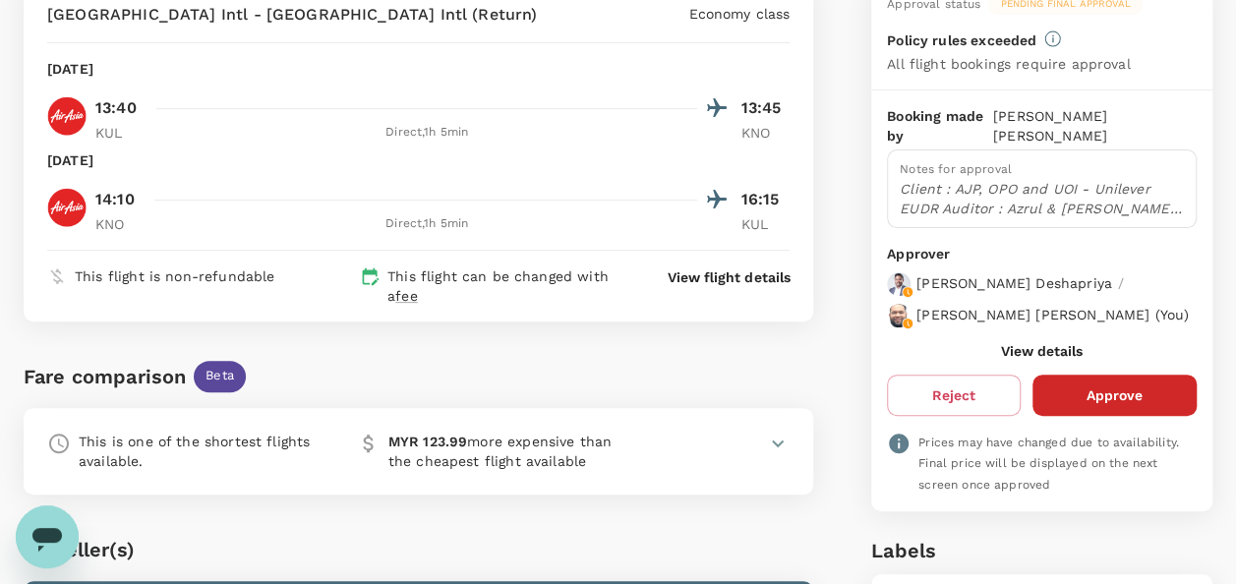
click at [1033, 344] on button "View details" at bounding box center [1042, 351] width 82 height 16
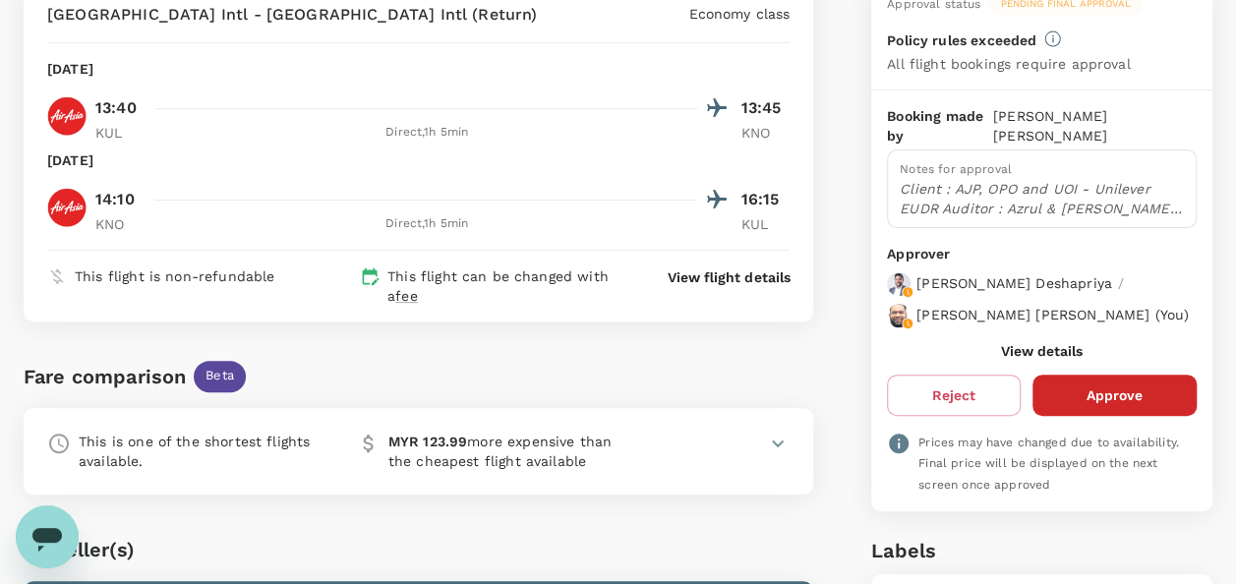
click at [1094, 391] on button "Approve" at bounding box center [1115, 395] width 164 height 41
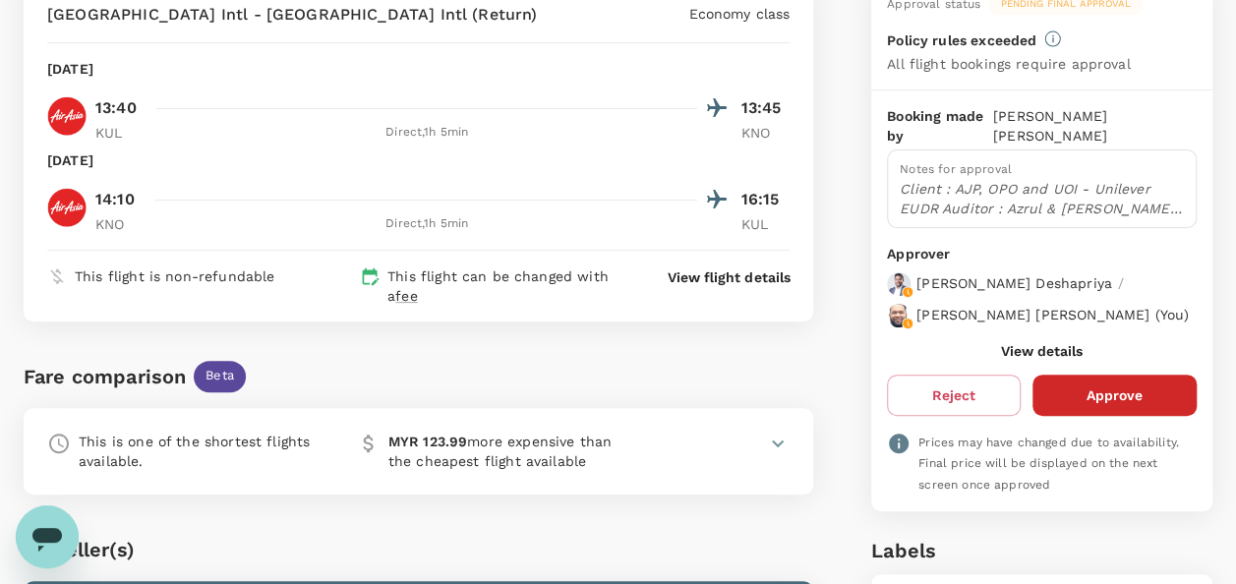
scroll to position [0, 0]
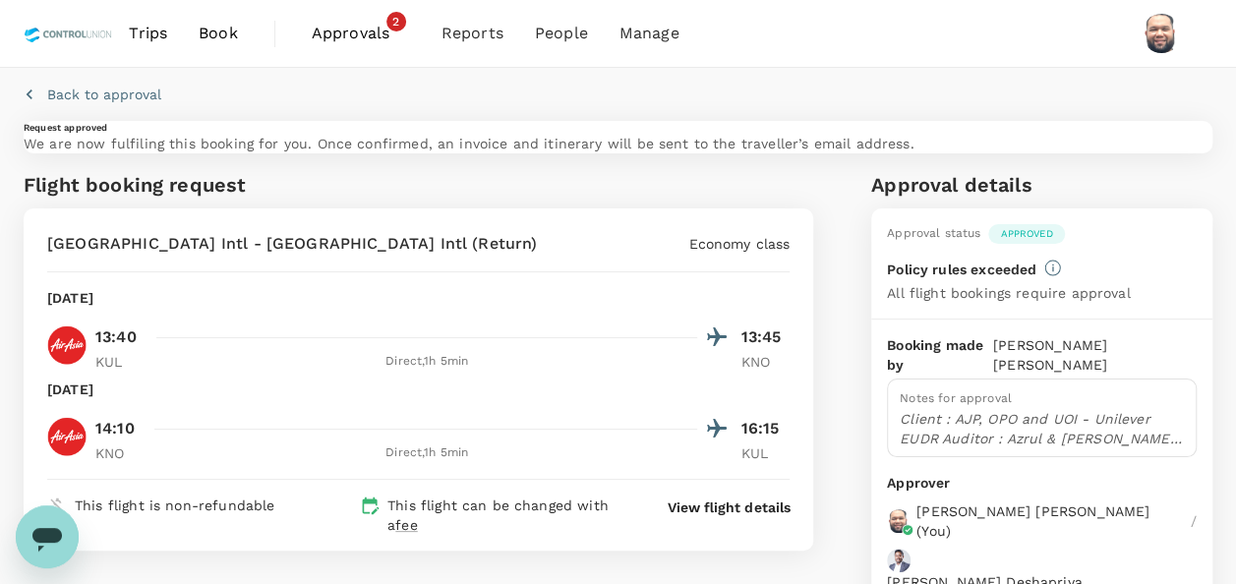
click at [328, 39] on span "Approvals" at bounding box center [361, 34] width 98 height 24
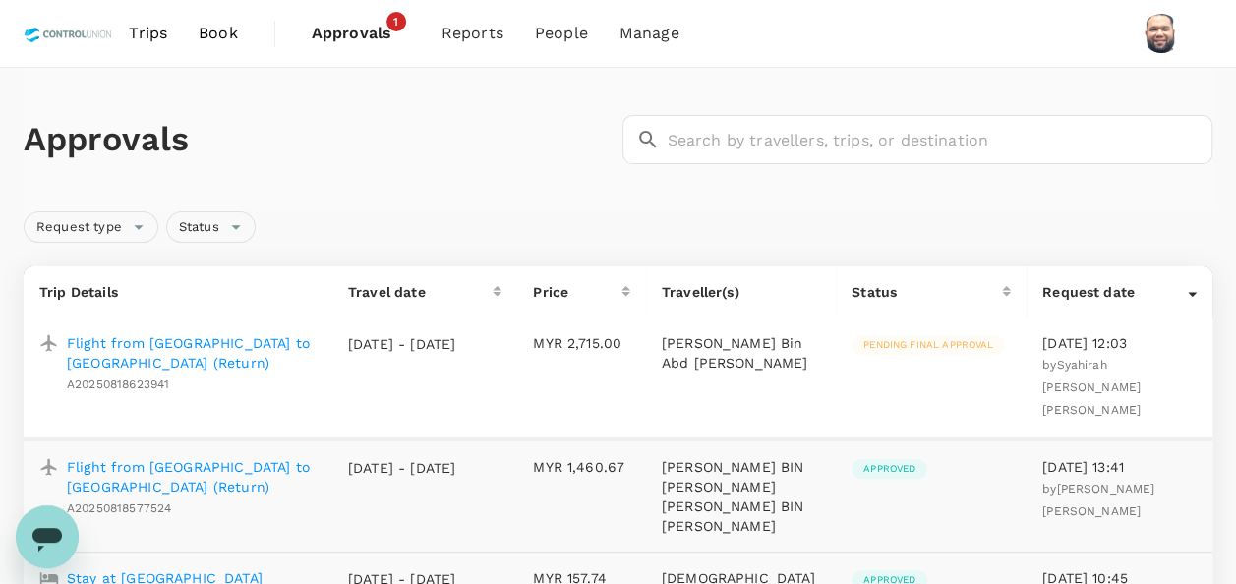
click at [261, 342] on p "Flight from [GEOGRAPHIC_DATA] to [GEOGRAPHIC_DATA] (Return)" at bounding box center [192, 352] width 250 height 39
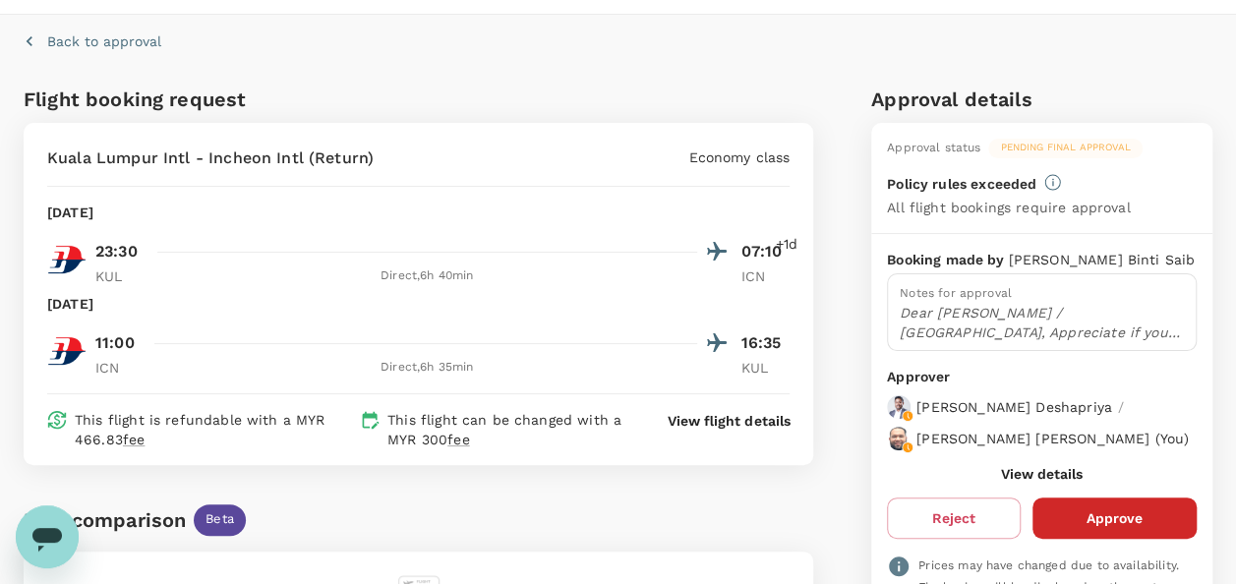
scroll to position [98, 0]
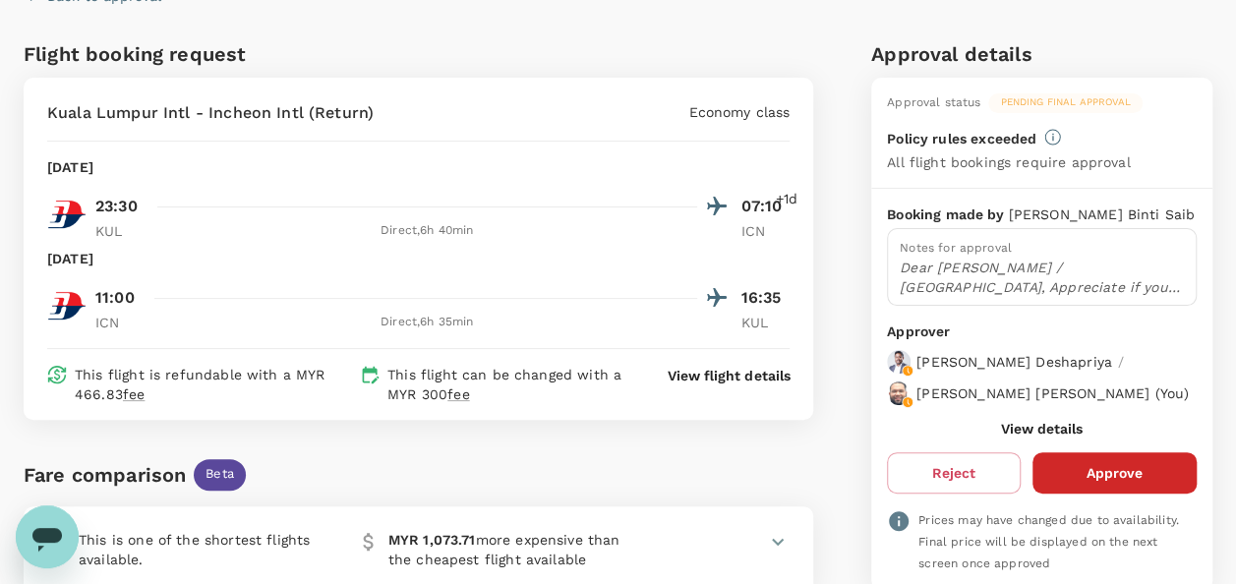
click at [1023, 437] on button "View details" at bounding box center [1042, 429] width 82 height 16
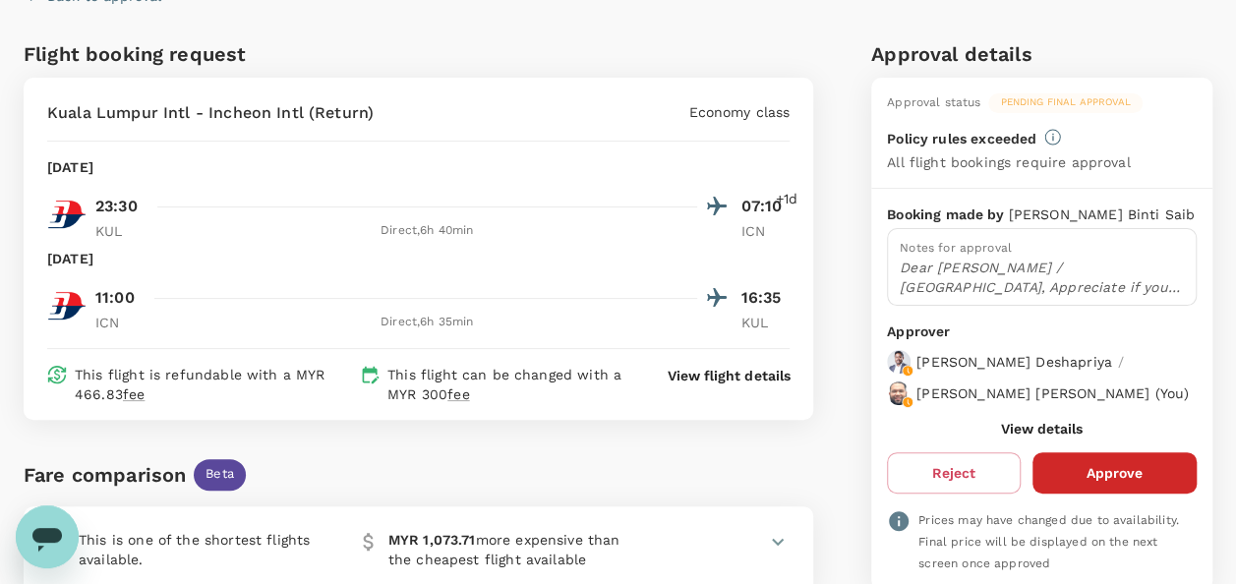
click at [1100, 494] on button "Approve" at bounding box center [1115, 472] width 164 height 41
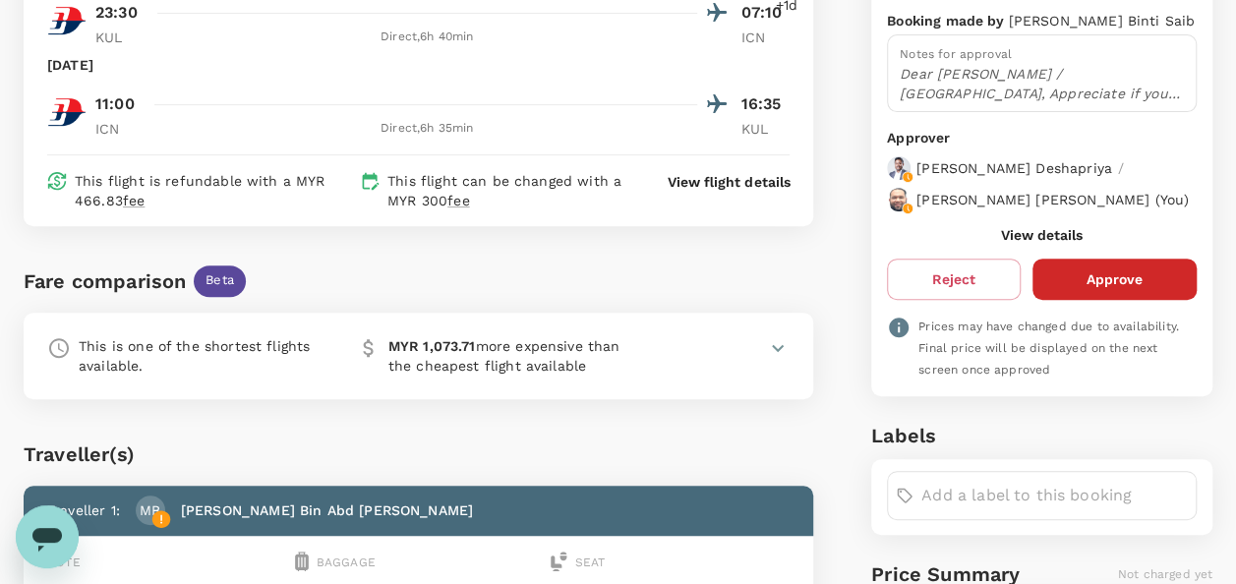
scroll to position [295, 0]
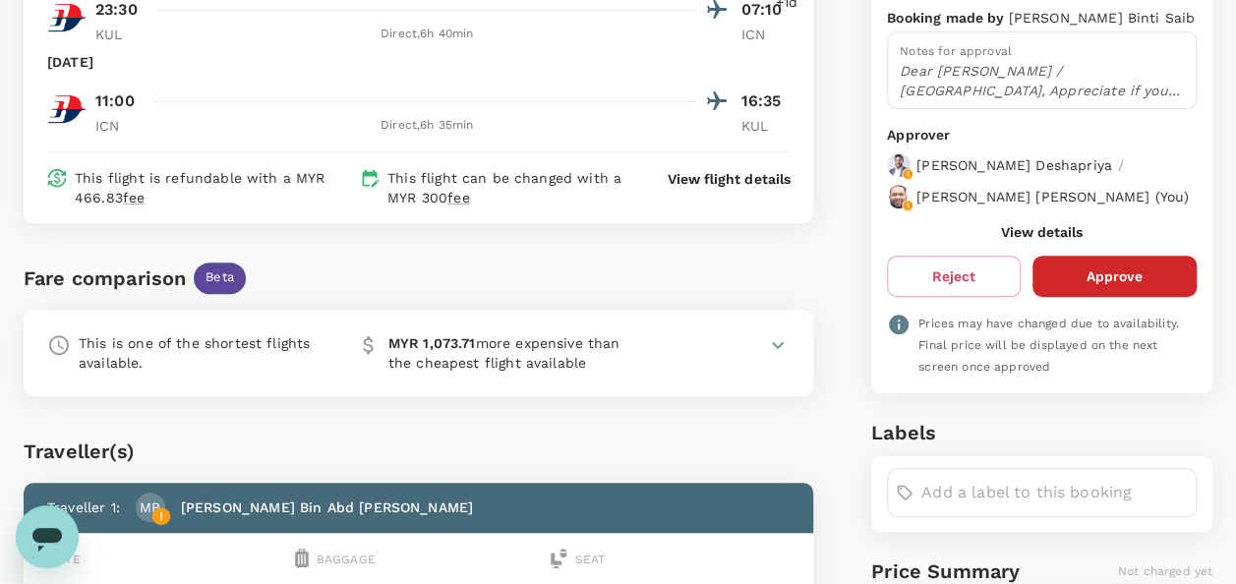
click at [1127, 282] on button "Approve" at bounding box center [1115, 276] width 164 height 41
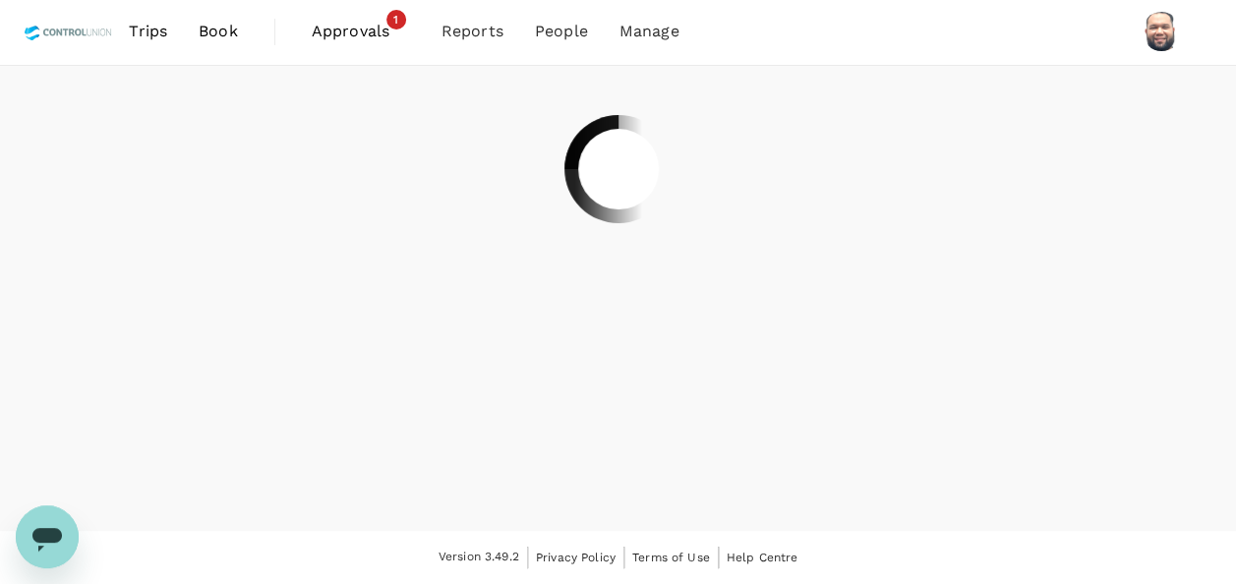
scroll to position [0, 0]
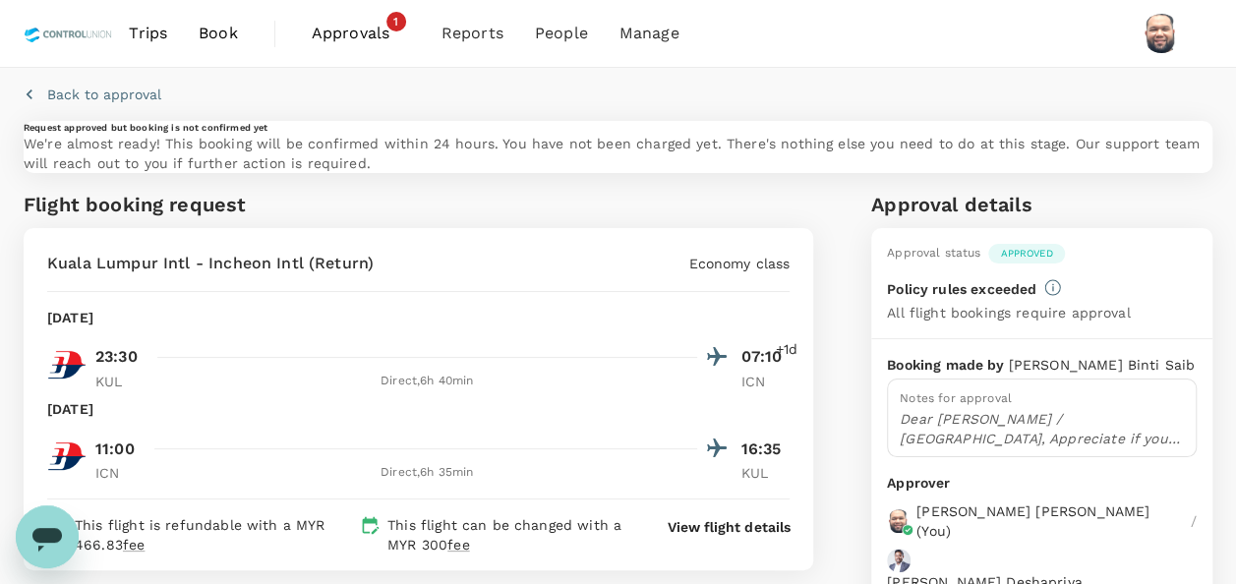
click at [323, 37] on span "Approvals" at bounding box center [361, 34] width 98 height 24
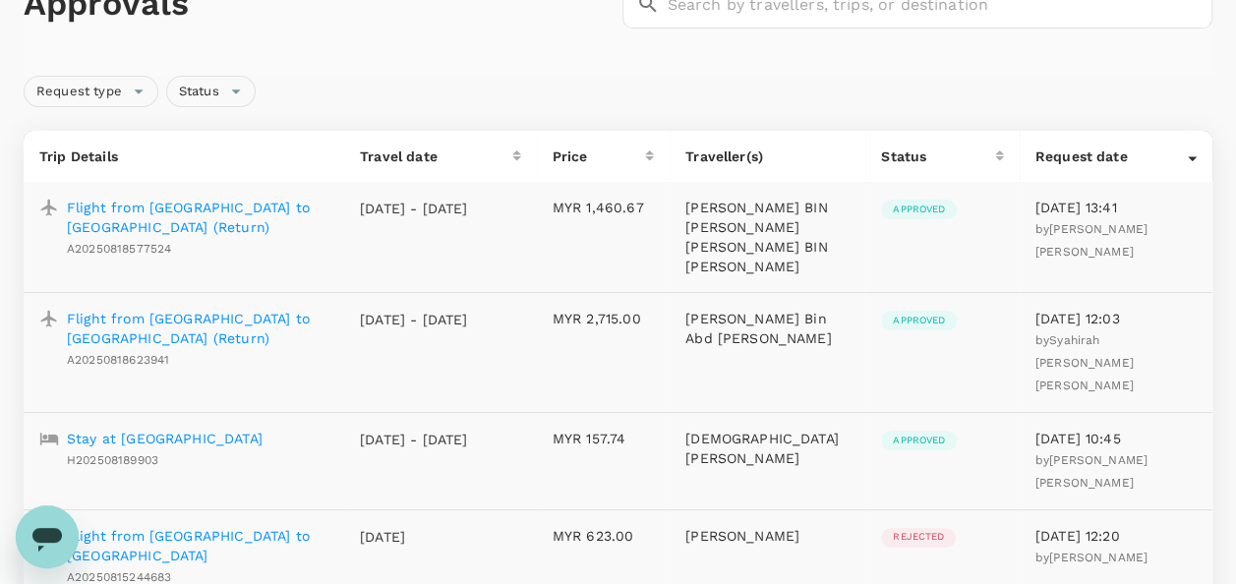
scroll to position [98, 0]
